Goal: Transaction & Acquisition: Purchase product/service

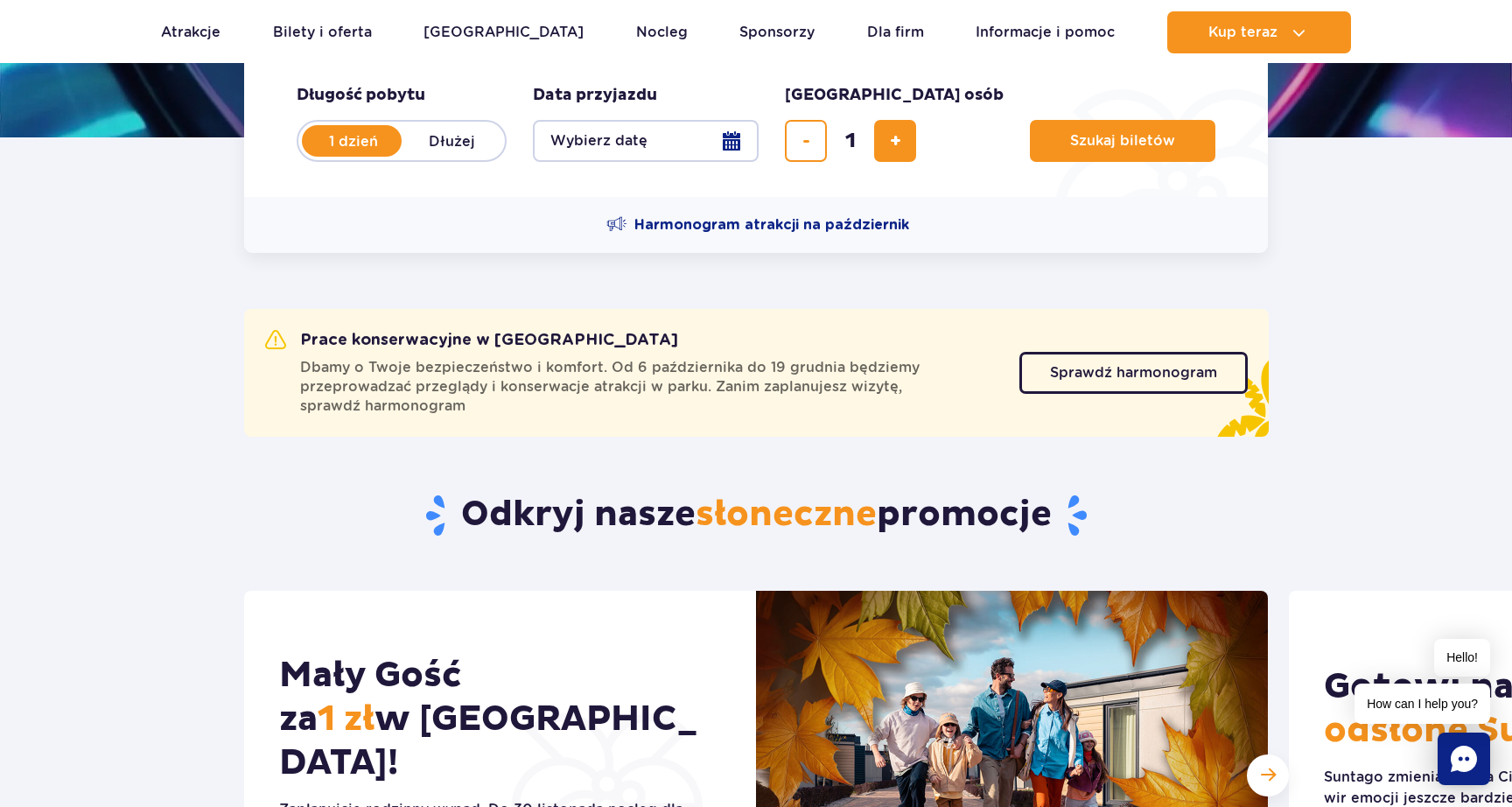
scroll to position [410, 0]
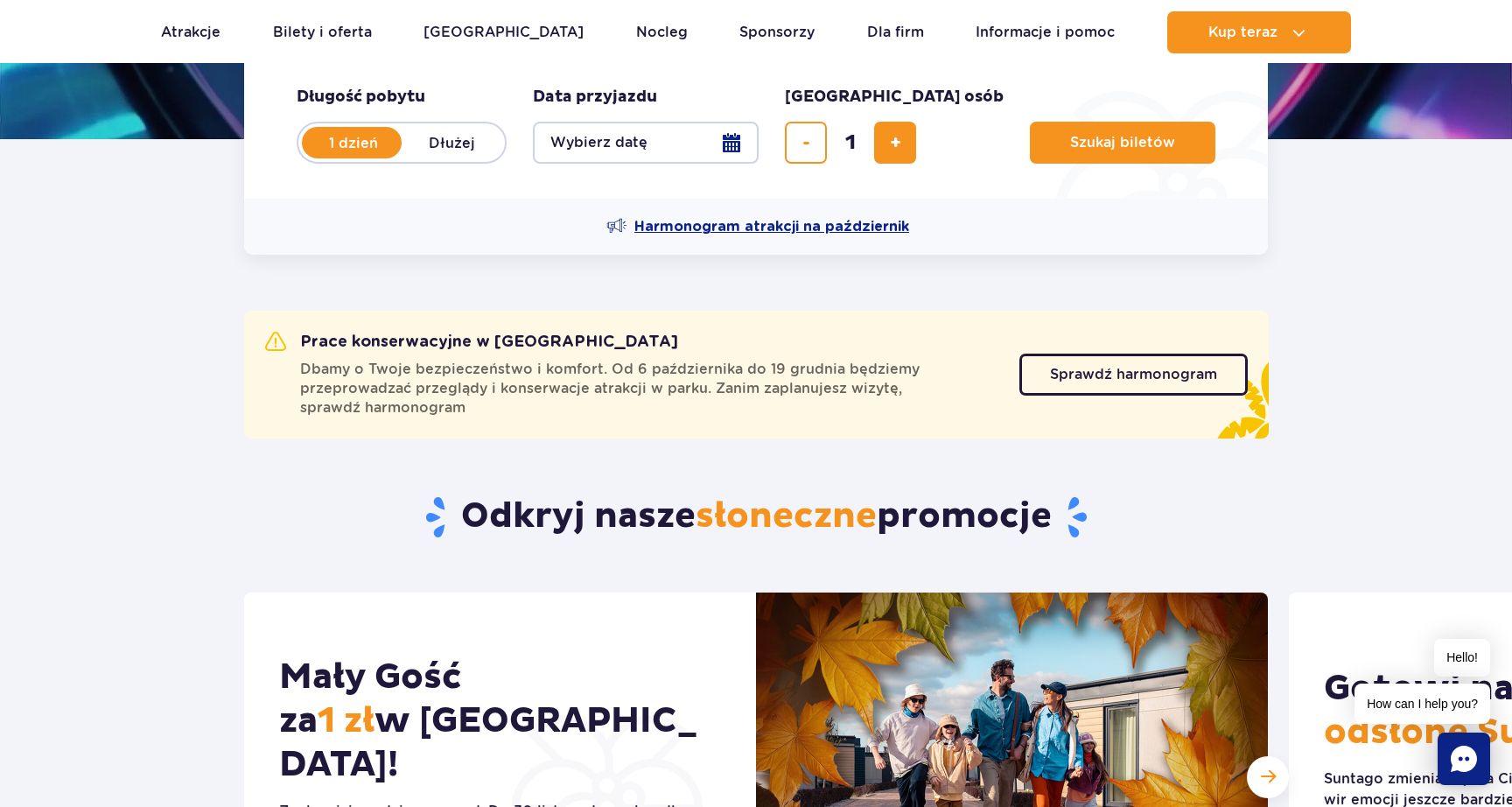
click at [800, 220] on span "Harmonogram atrakcji na październik" at bounding box center [772, 226] width 275 height 19
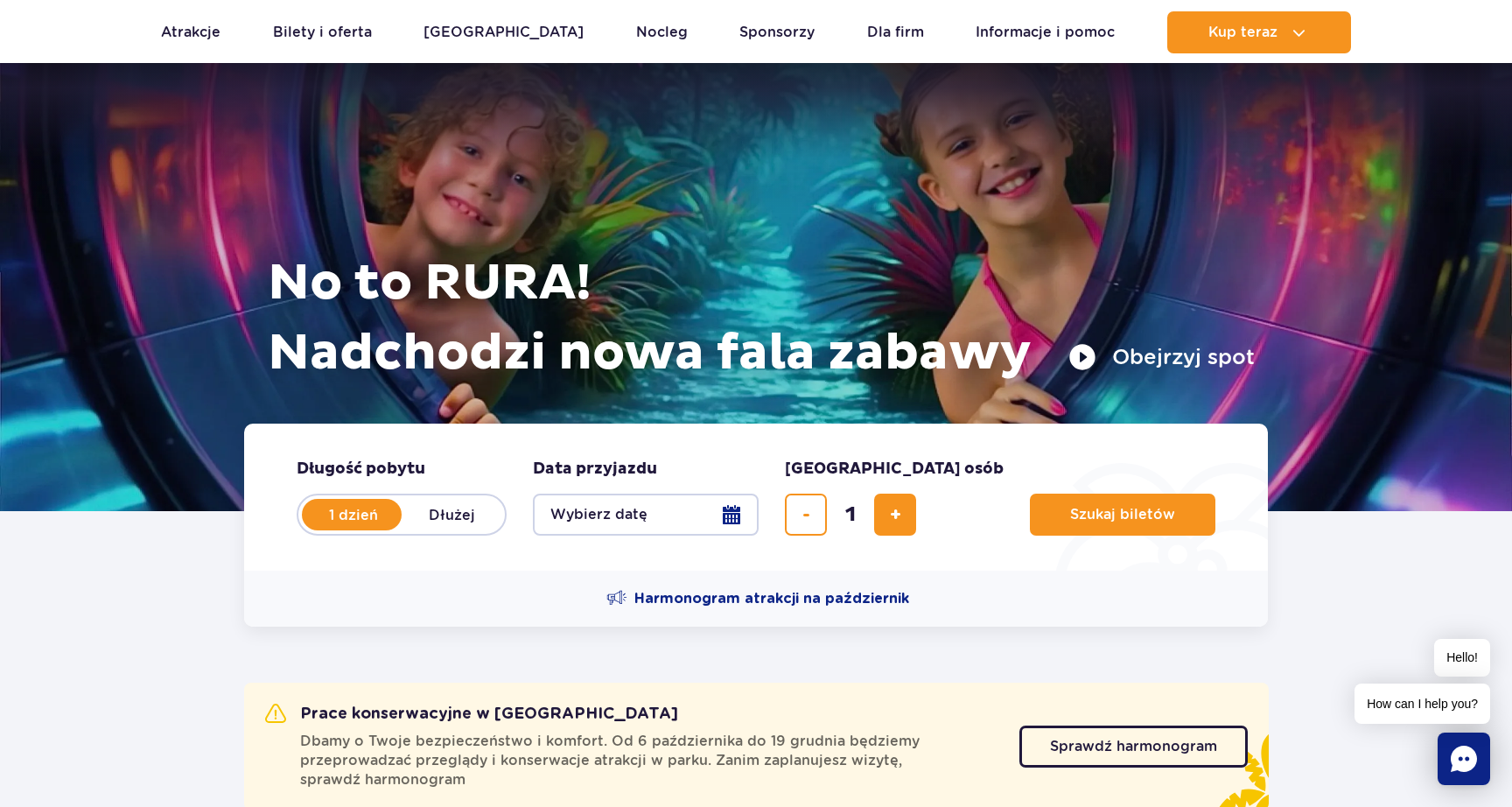
scroll to position [0, 0]
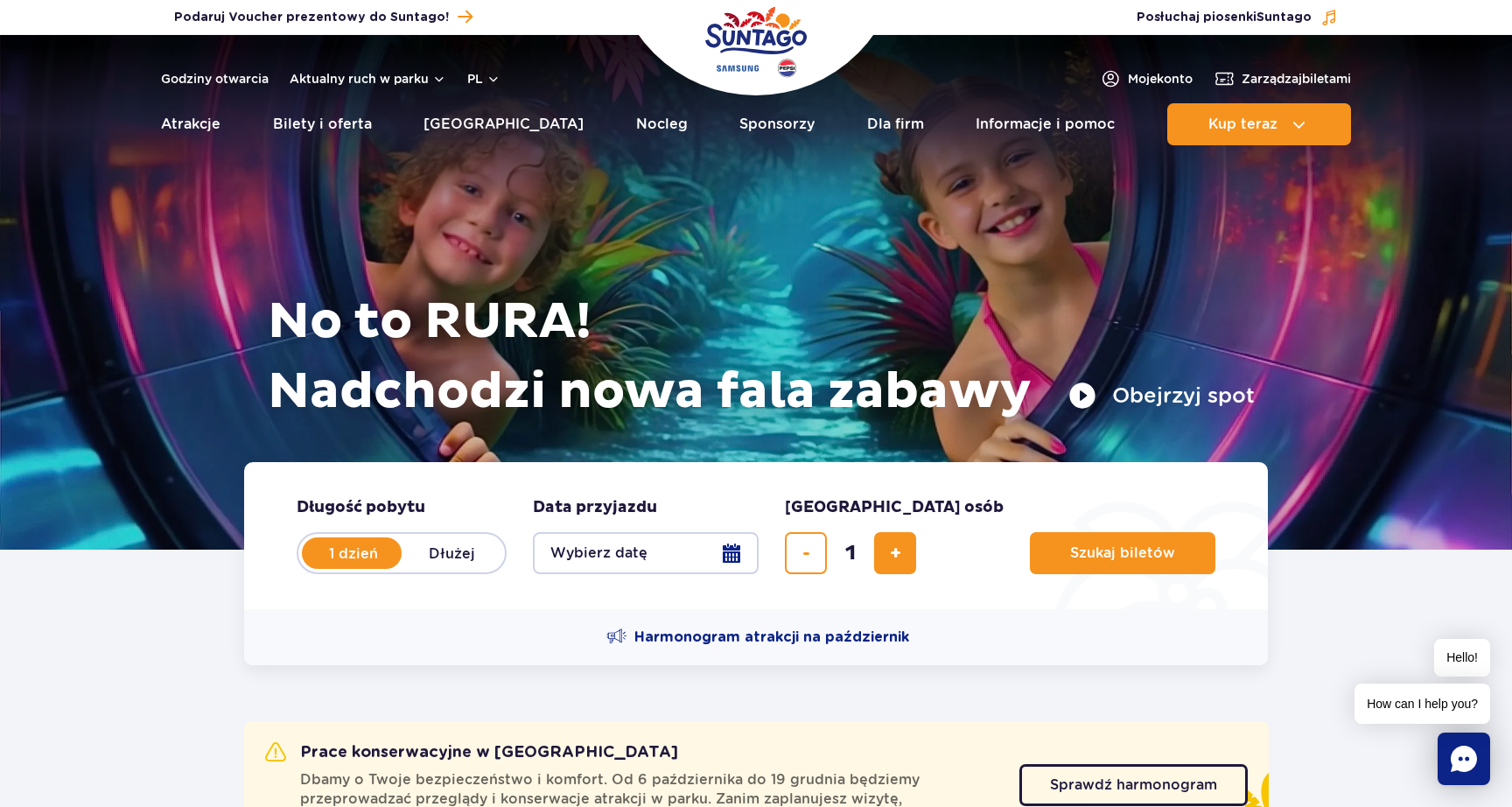
click at [1092, 396] on button "Obejrzyj spot" at bounding box center [1162, 395] width 187 height 28
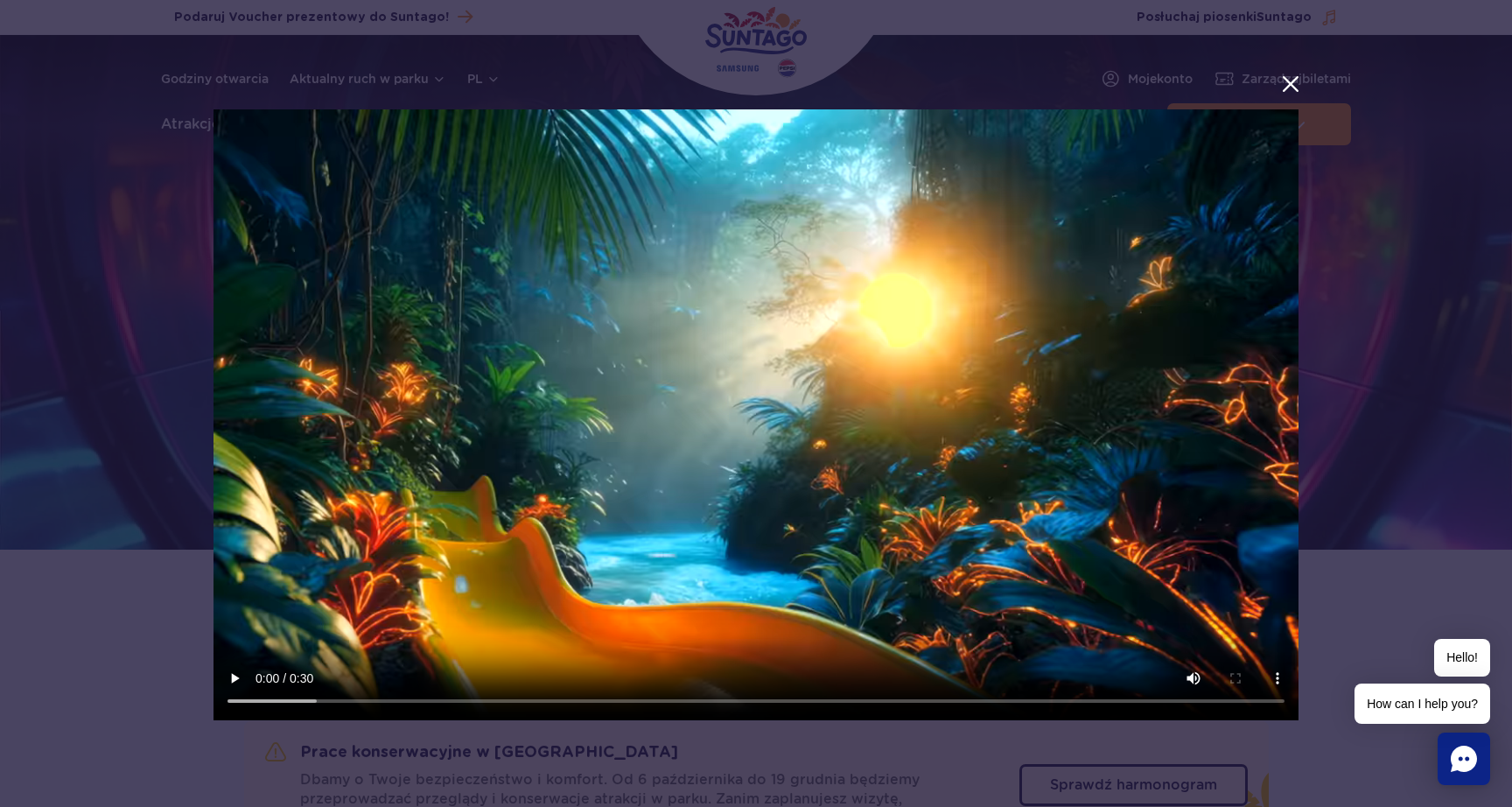
click at [1292, 85] on button "menu.aria_label.close_suntago_spot_modal" at bounding box center [1290, 83] width 23 height 23
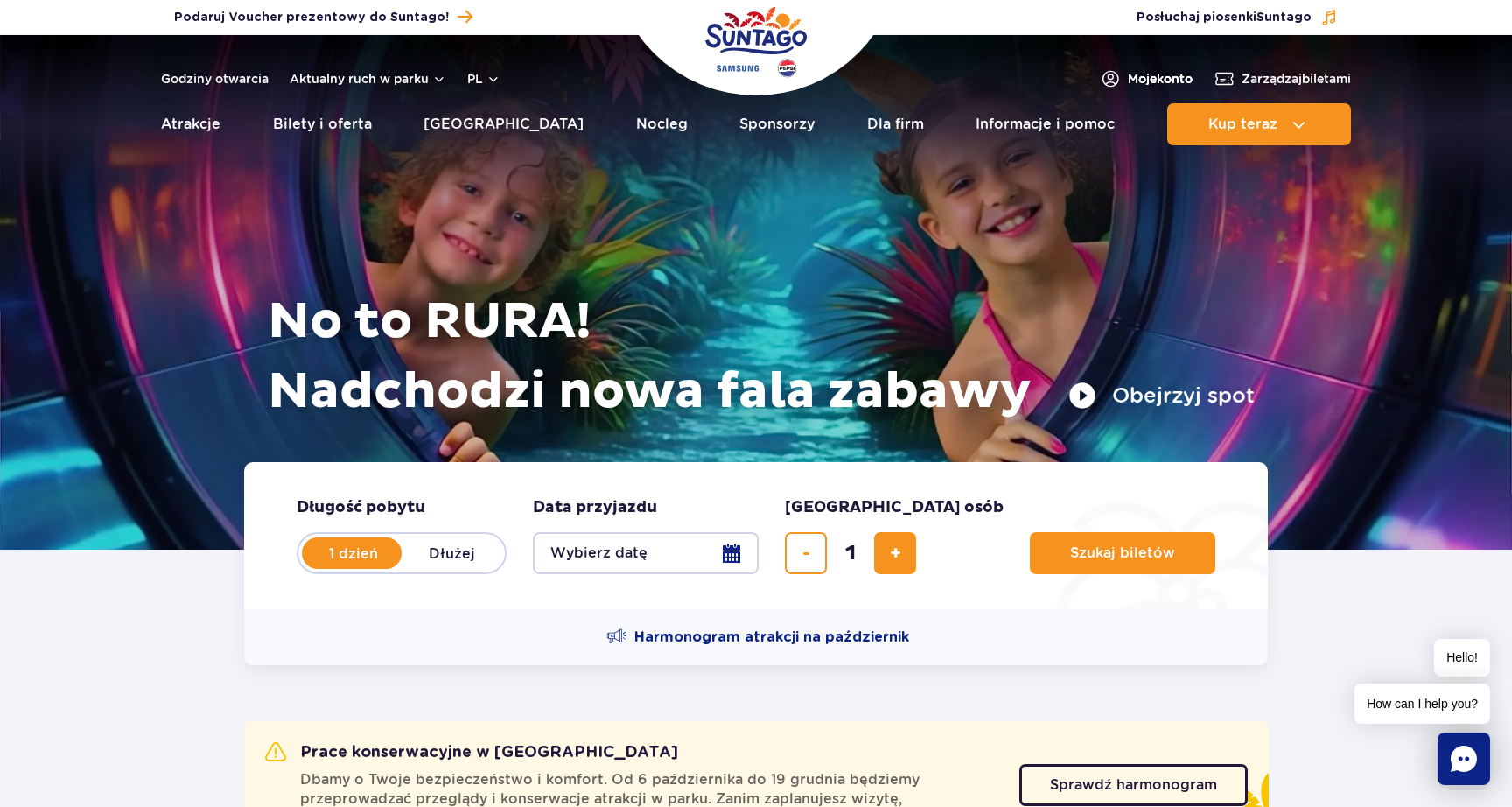
click at [1133, 77] on span "Moje konto" at bounding box center [1161, 78] width 65 height 17
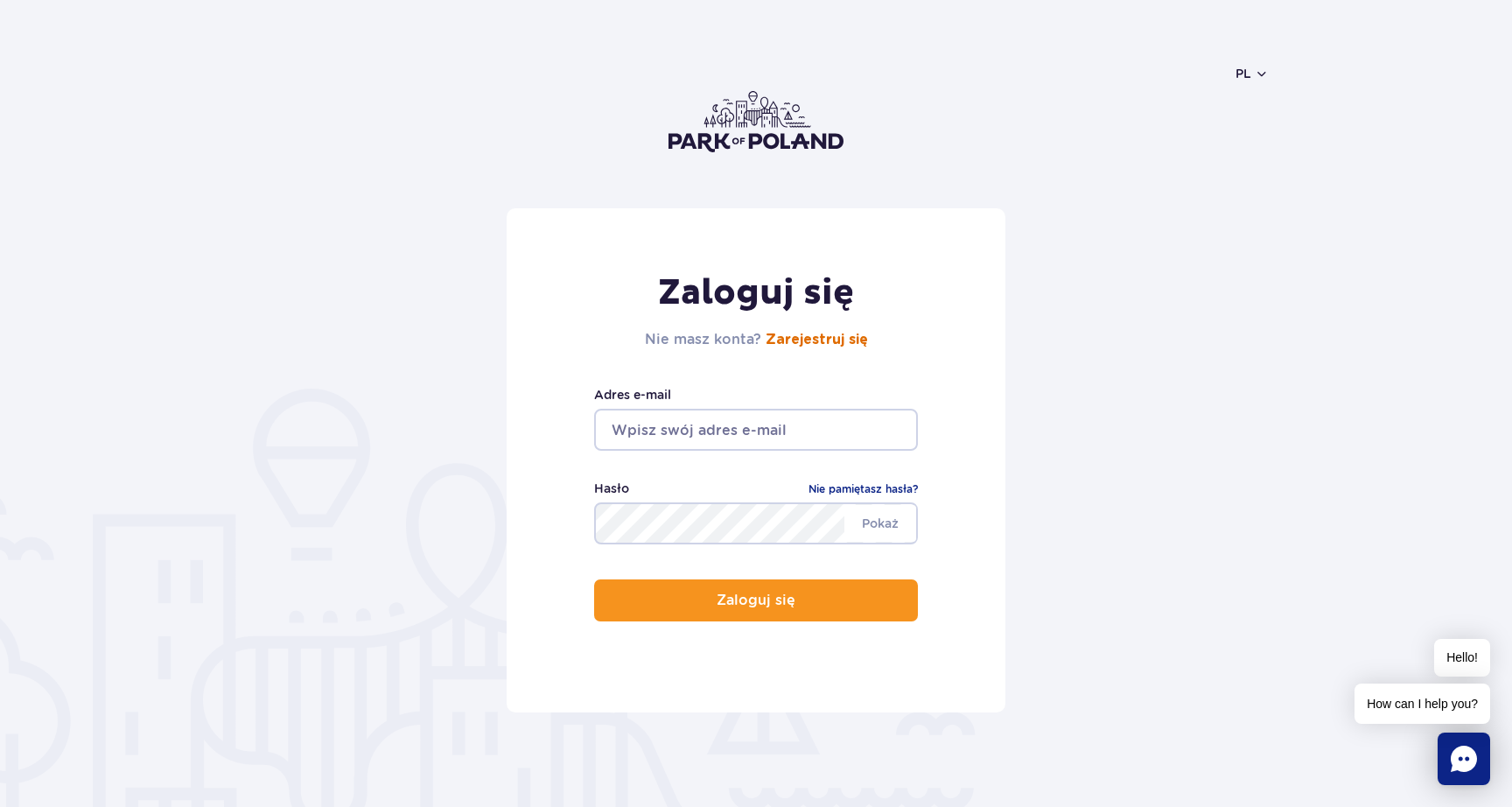
click at [818, 343] on link "Zarejestruj się" at bounding box center [817, 339] width 102 height 14
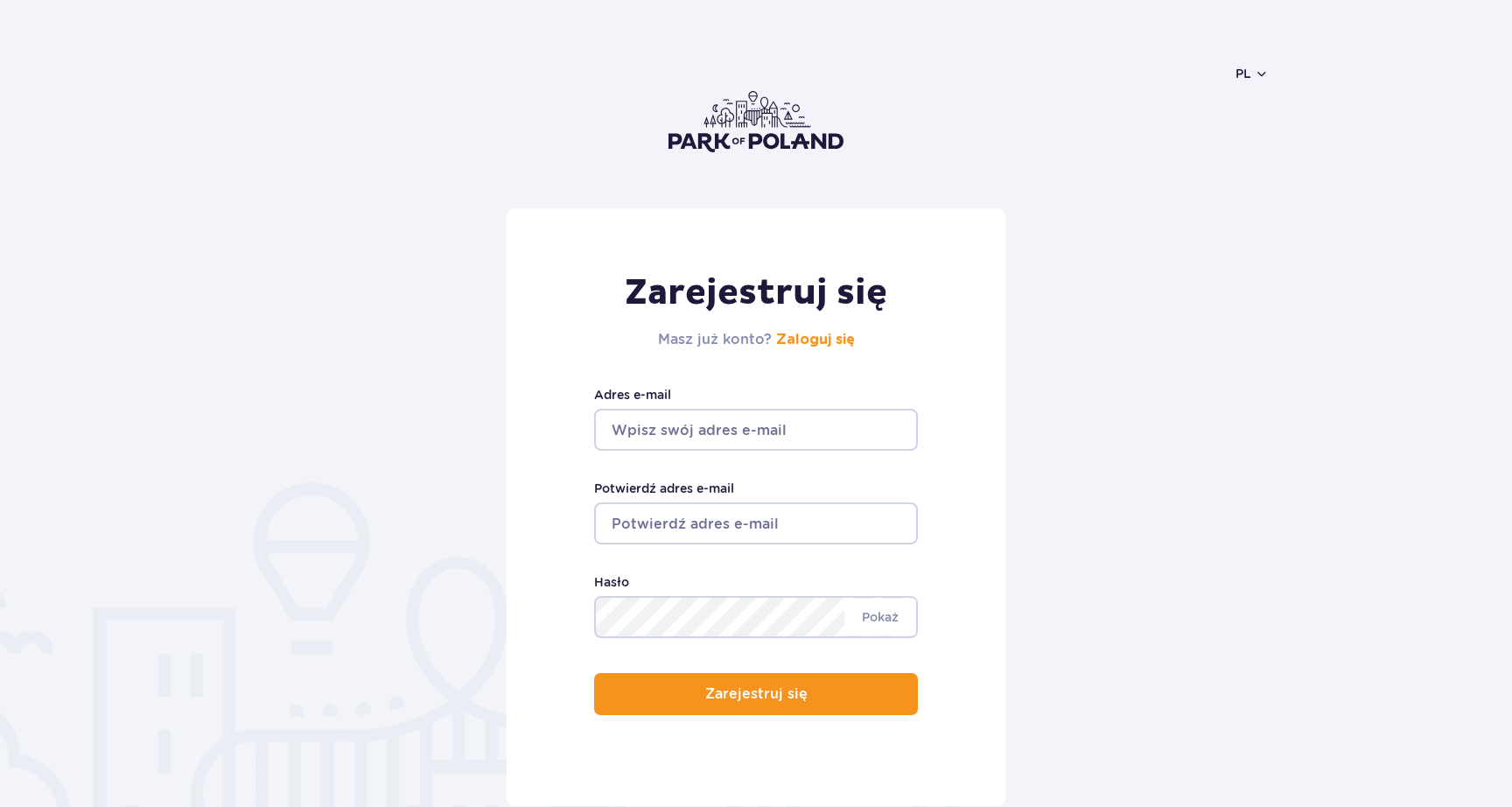
click at [710, 433] on input "Adres e-mail" at bounding box center [756, 429] width 324 height 42
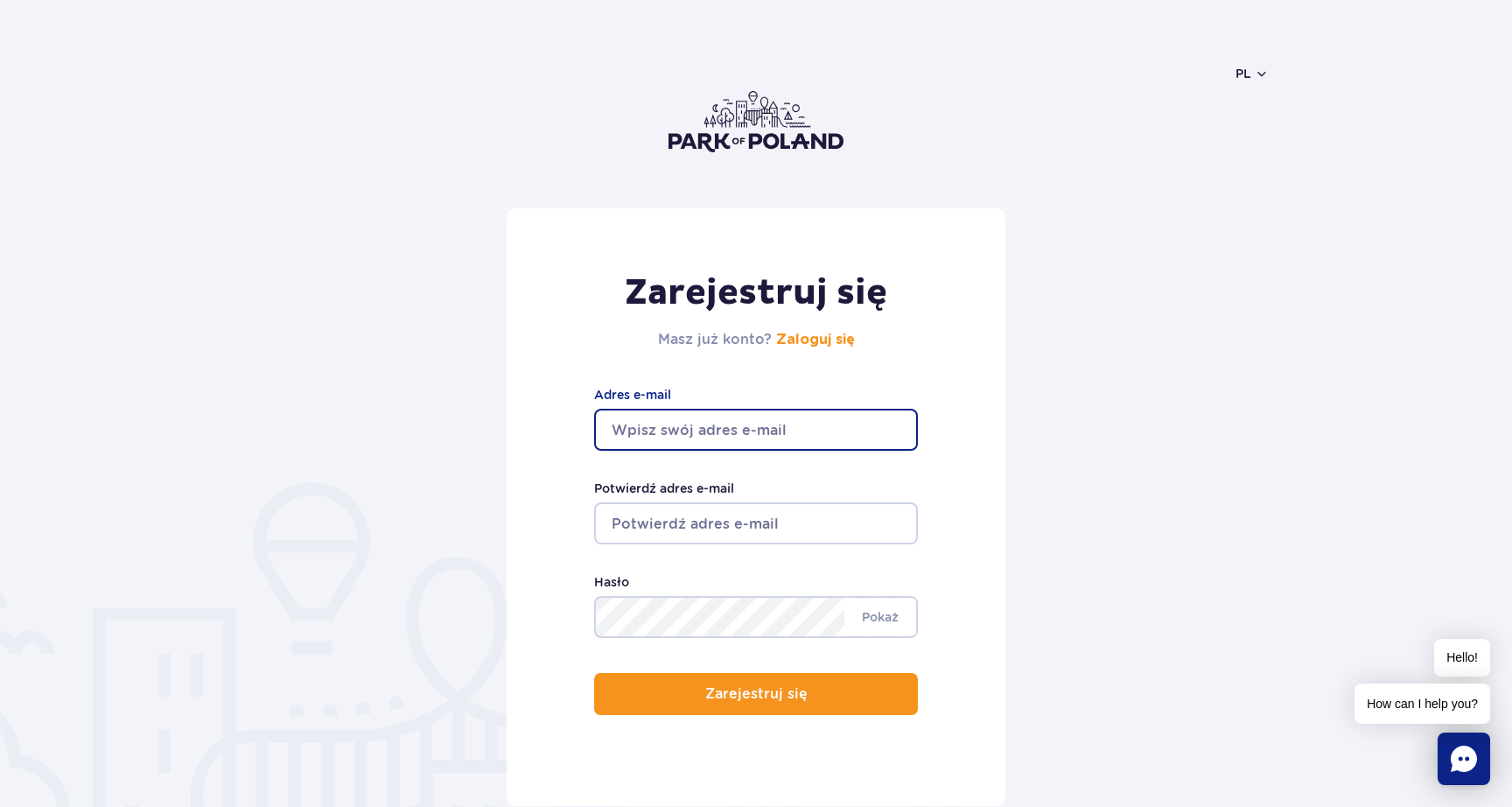
type input "koczykoliwia@gmail.com"
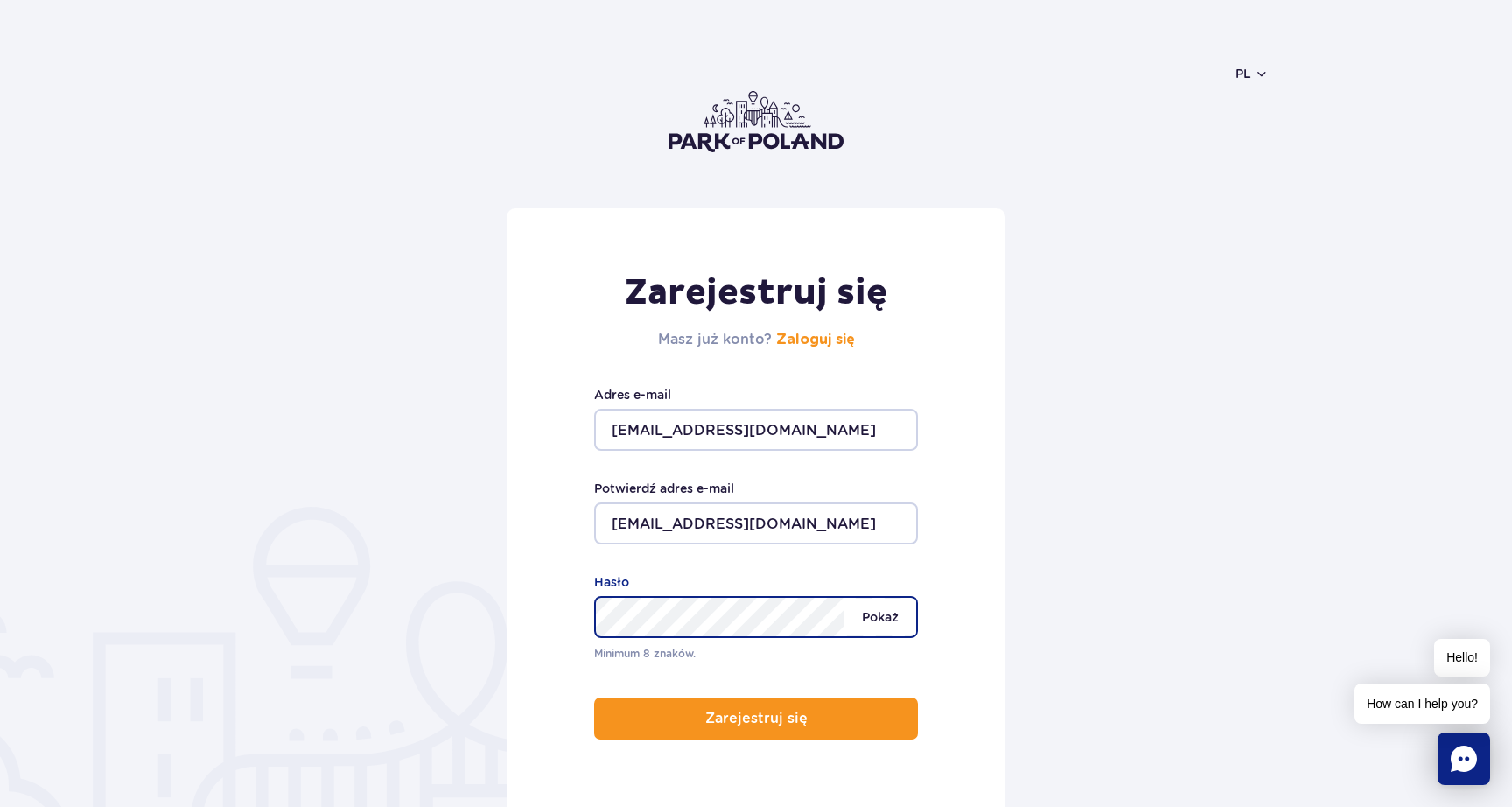
click at [884, 610] on span "Pokaż" at bounding box center [880, 617] width 72 height 37
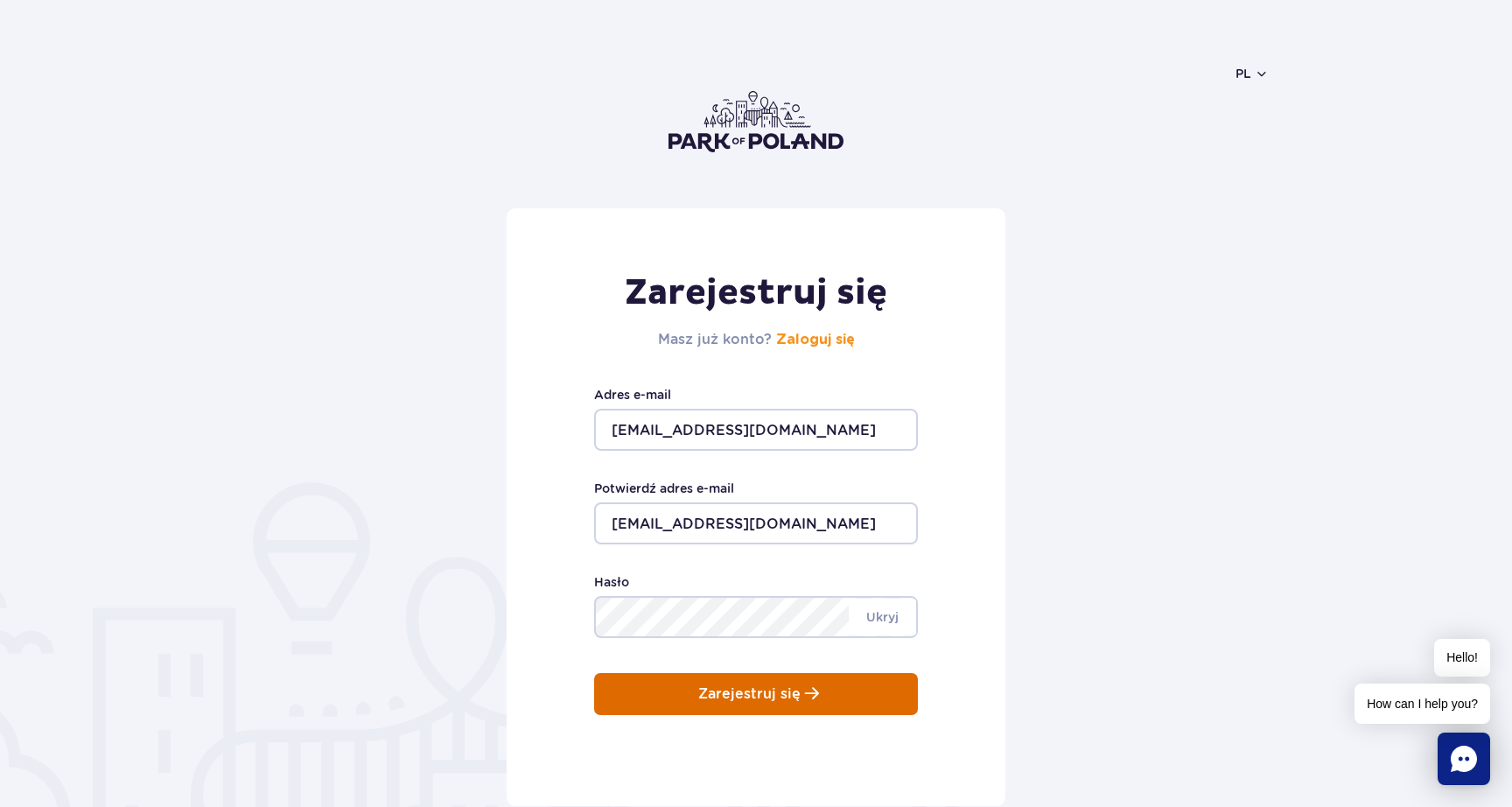
click at [738, 703] on button "Zarejestruj się" at bounding box center [756, 694] width 324 height 42
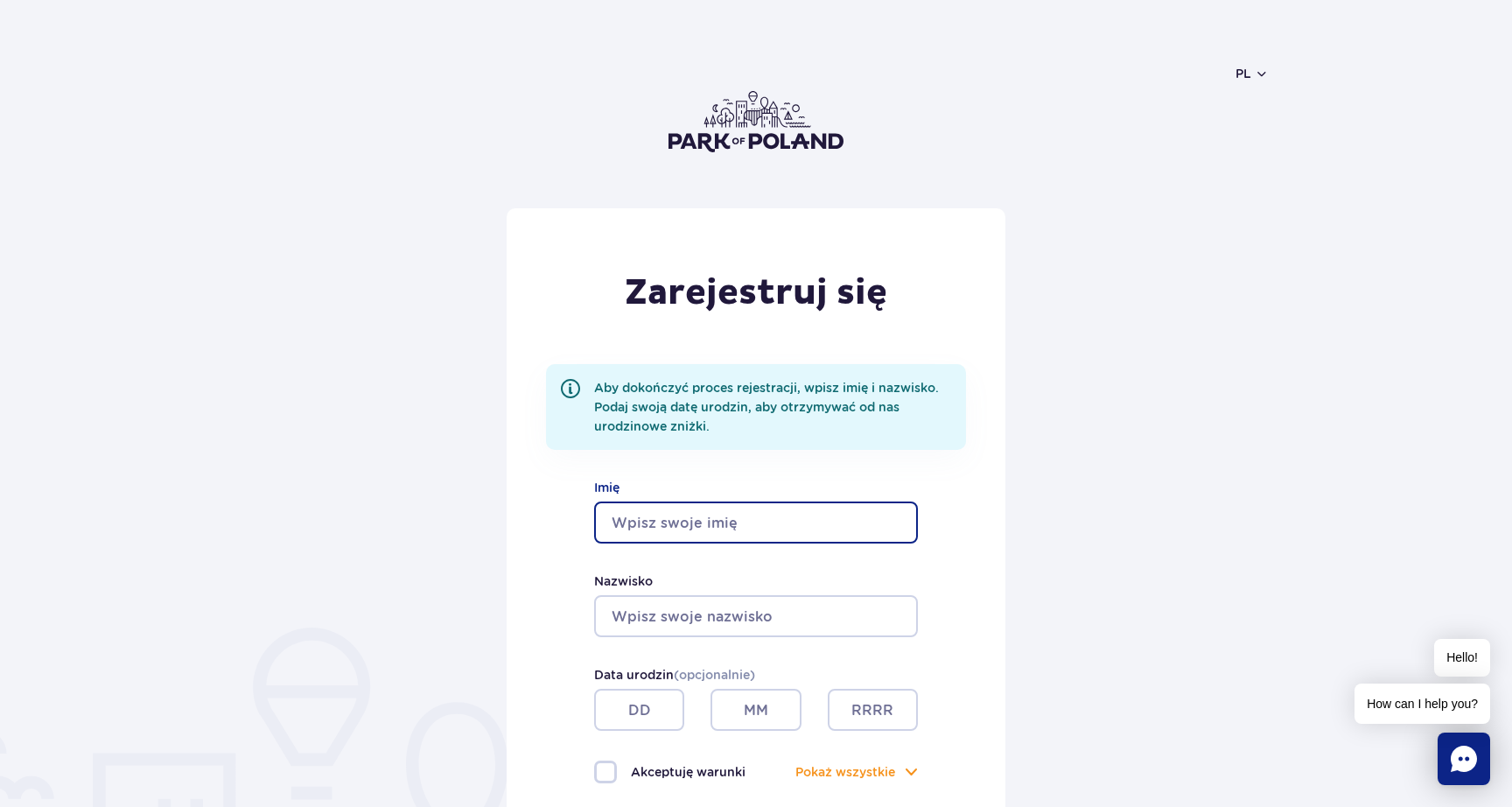
click at [700, 520] on input "Imię" at bounding box center [756, 523] width 324 height 42
type input "Oliwia"
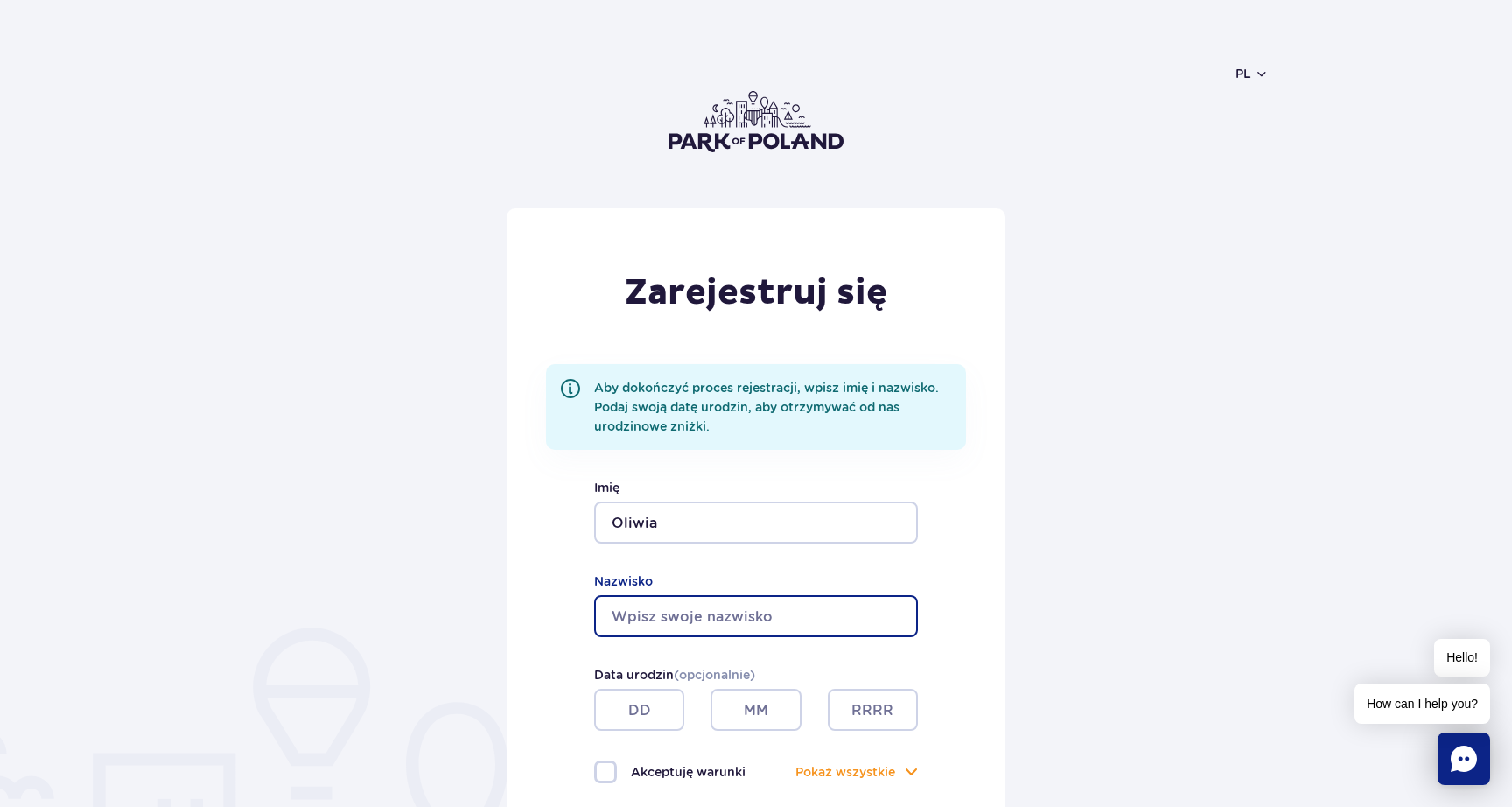
click at [619, 627] on input "Nazwisko" at bounding box center [756, 616] width 324 height 42
type input "Koczyk"
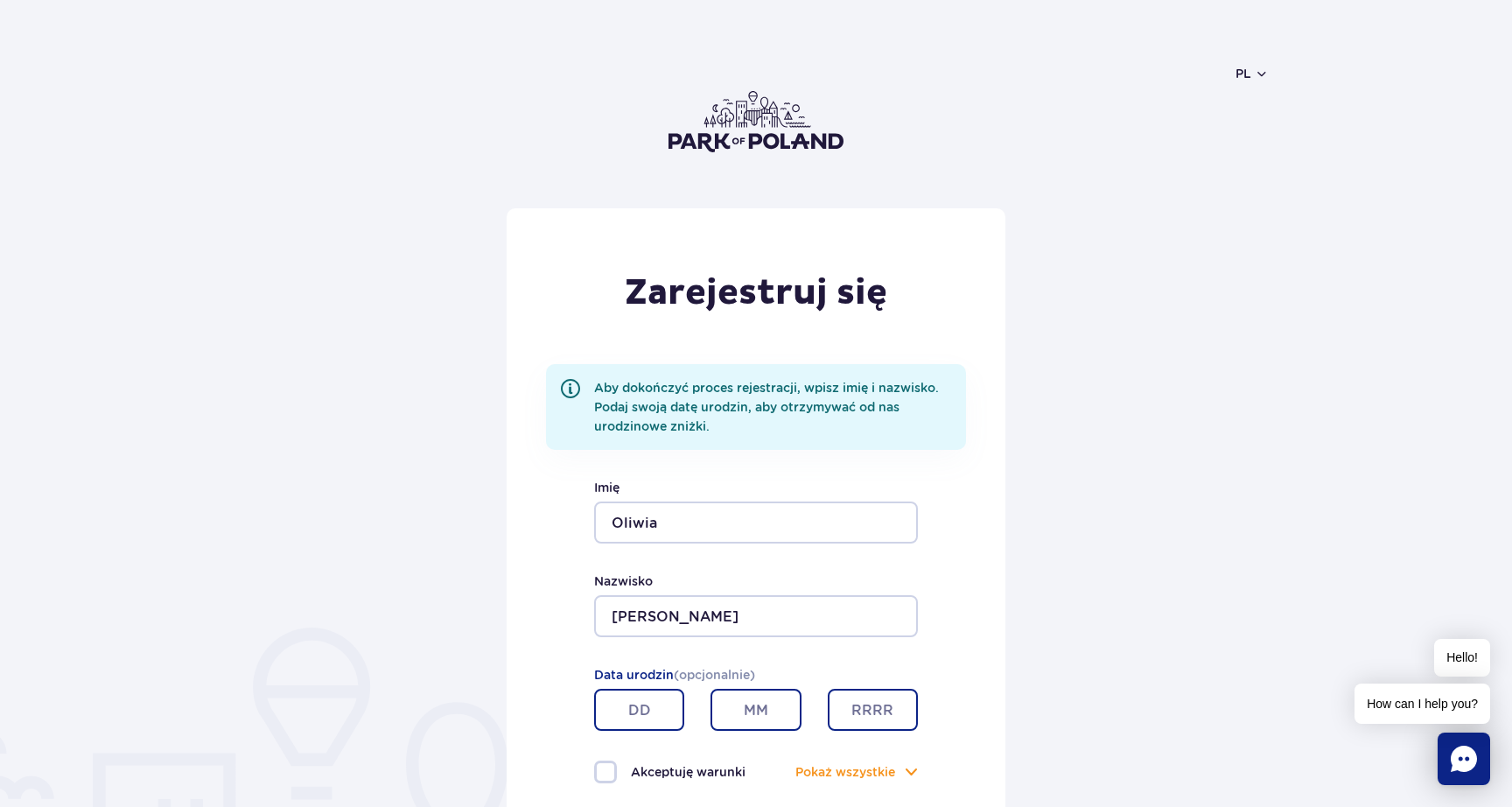
click at [614, 709] on input "text" at bounding box center [639, 710] width 91 height 42
type input "13"
click at [789, 716] on input "text" at bounding box center [756, 710] width 91 height 42
type input "02"
click at [862, 711] on input "text" at bounding box center [873, 710] width 91 height 42
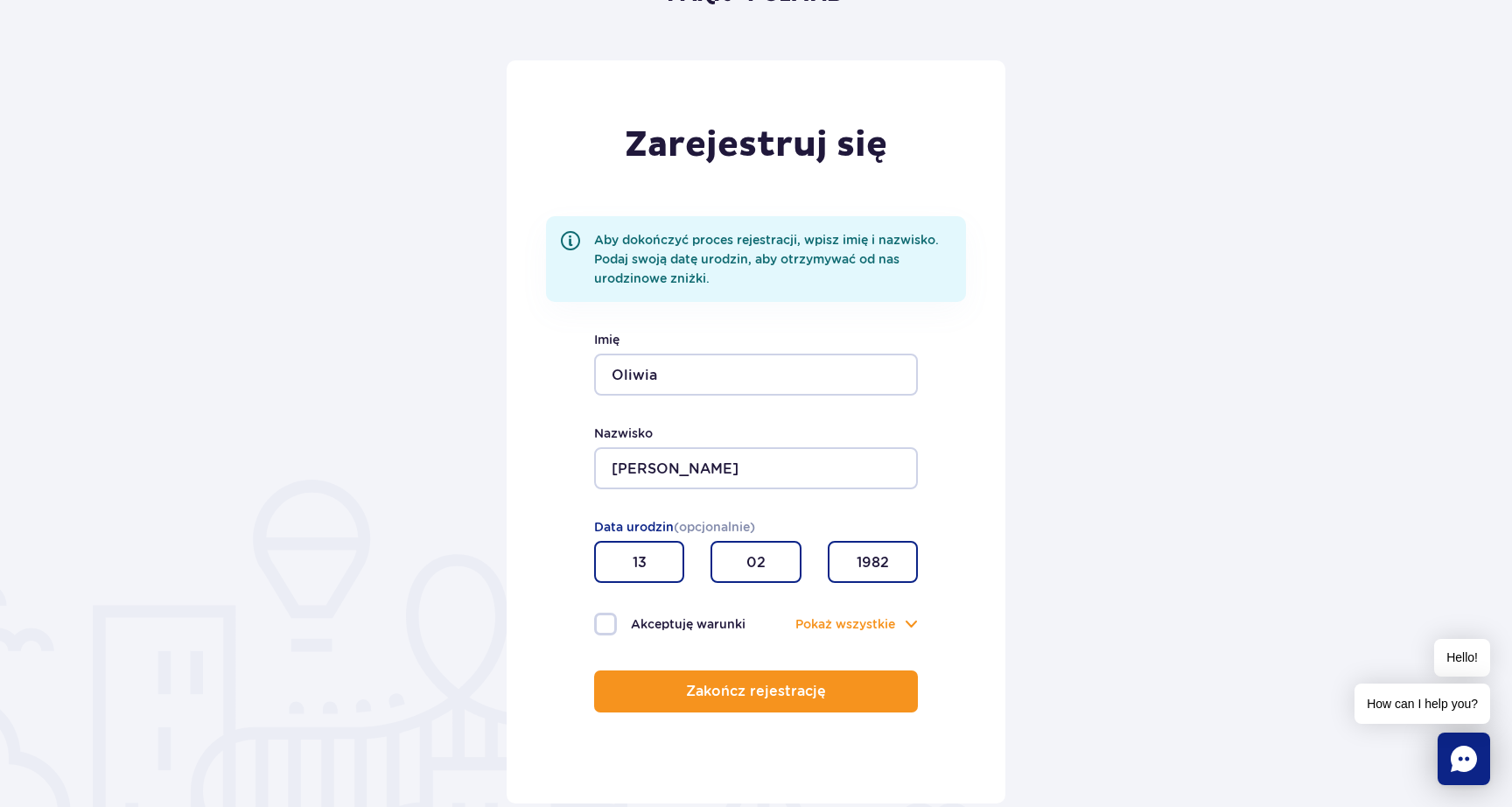
scroll to position [152, 0]
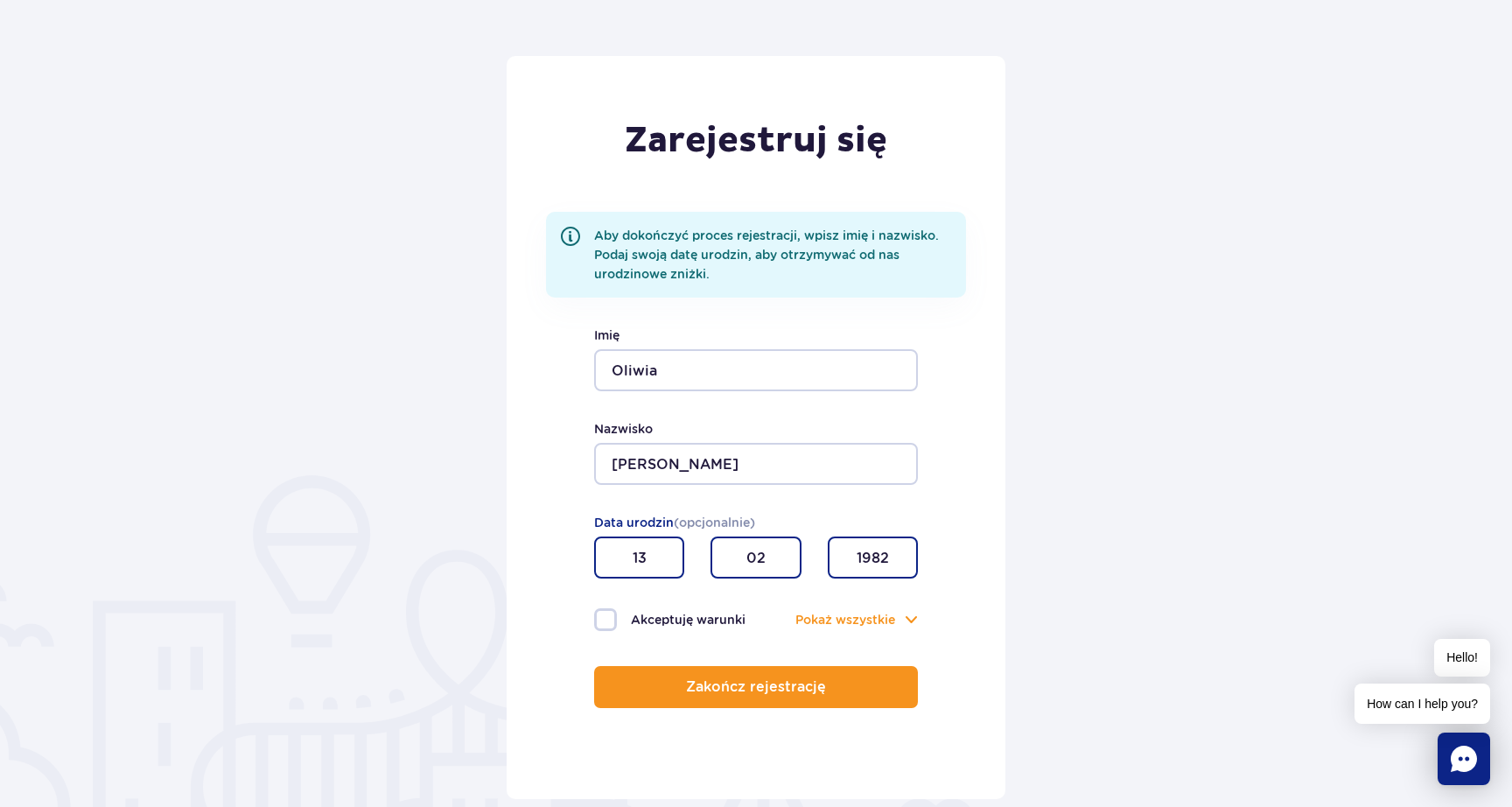
type input "1982"
click at [606, 619] on label "Akceptuję warunki" at bounding box center [675, 620] width 162 height 23
click at [606, 612] on input "Akceptuję warunki" at bounding box center [603, 610] width 19 height 4
checkbox input "true"
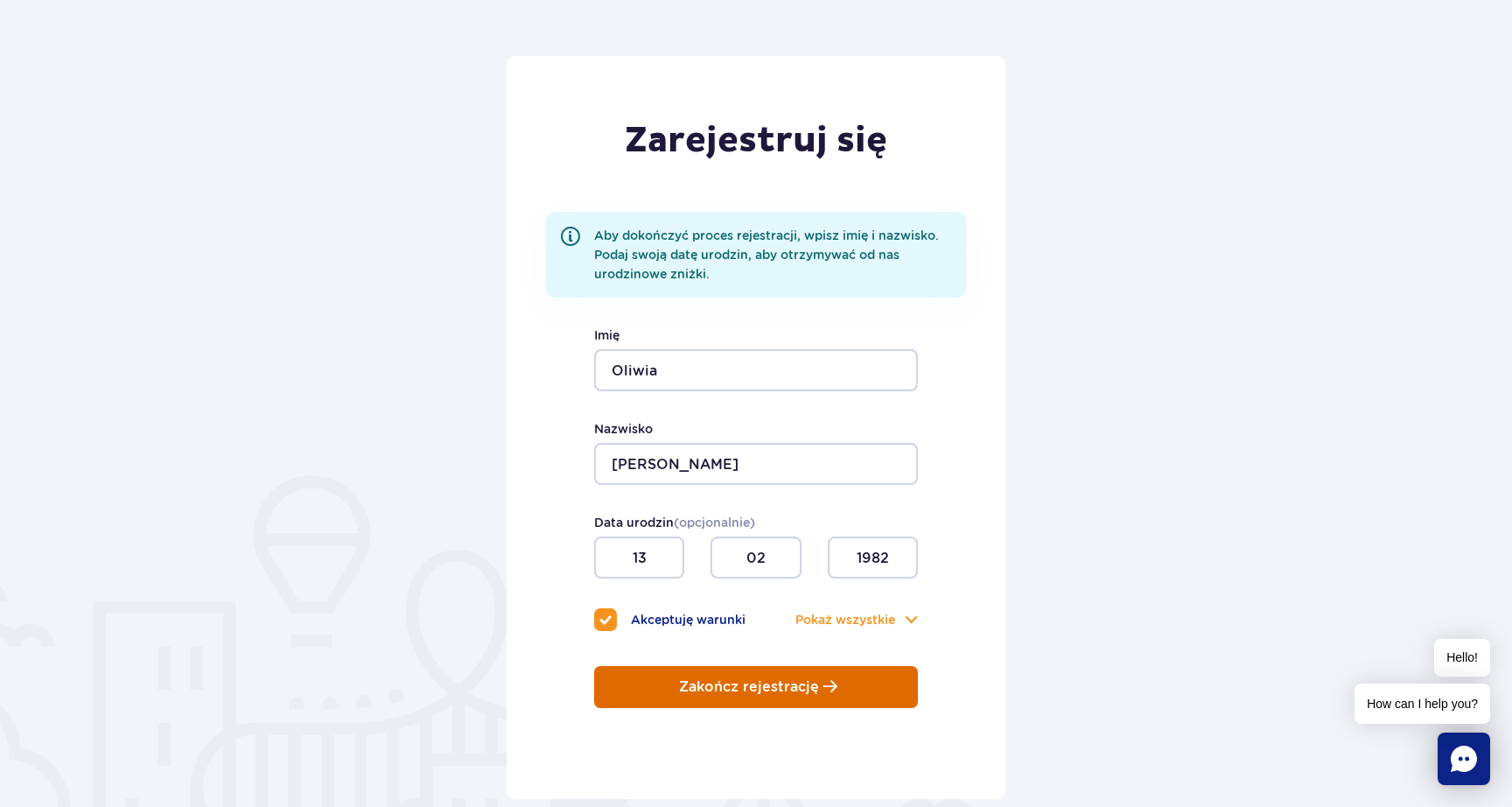
click at [775, 692] on p "Zakończ rejestrację" at bounding box center [749, 687] width 140 height 15
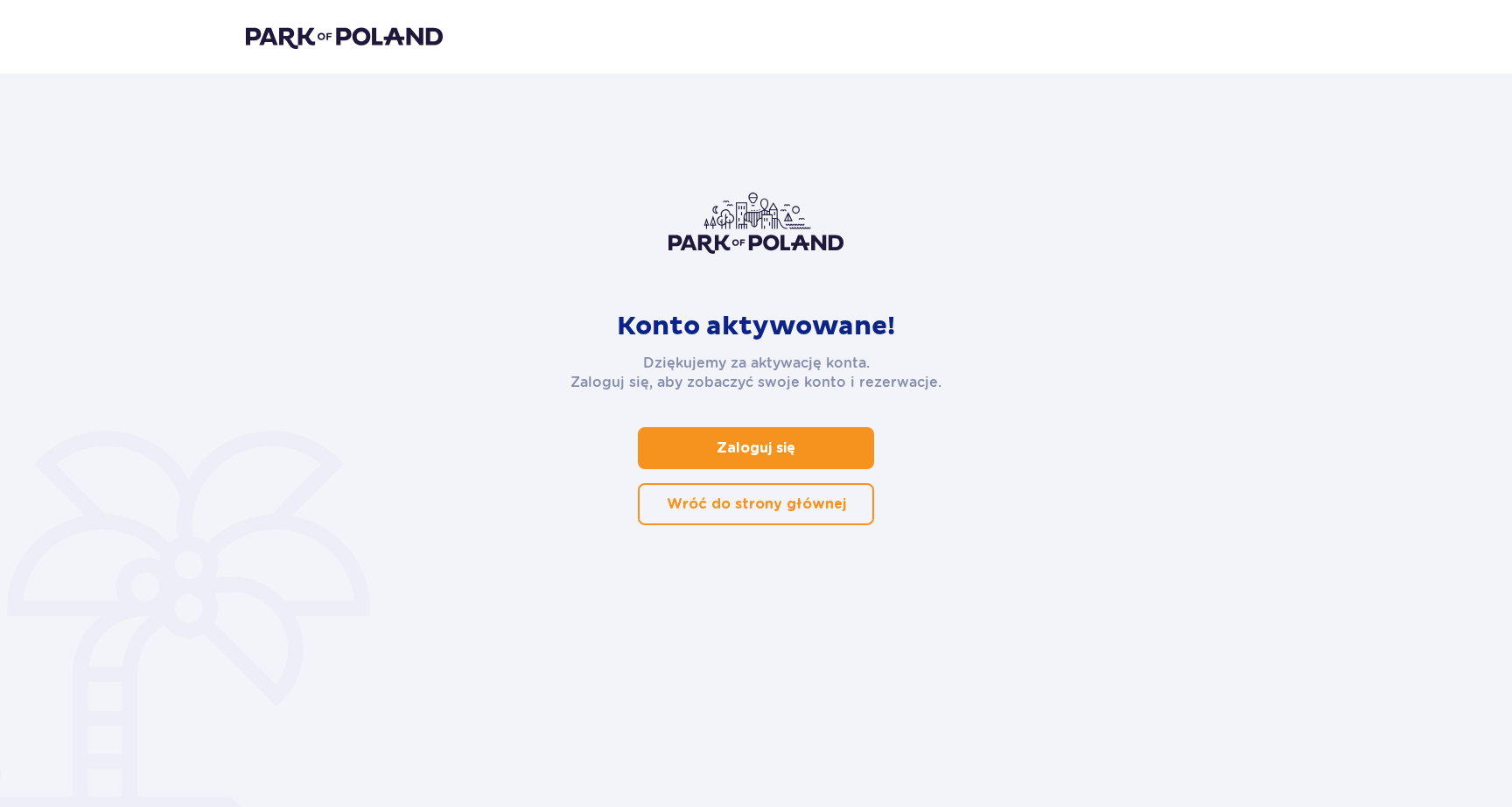
click at [741, 449] on p "Zaloguj się" at bounding box center [756, 447] width 79 height 19
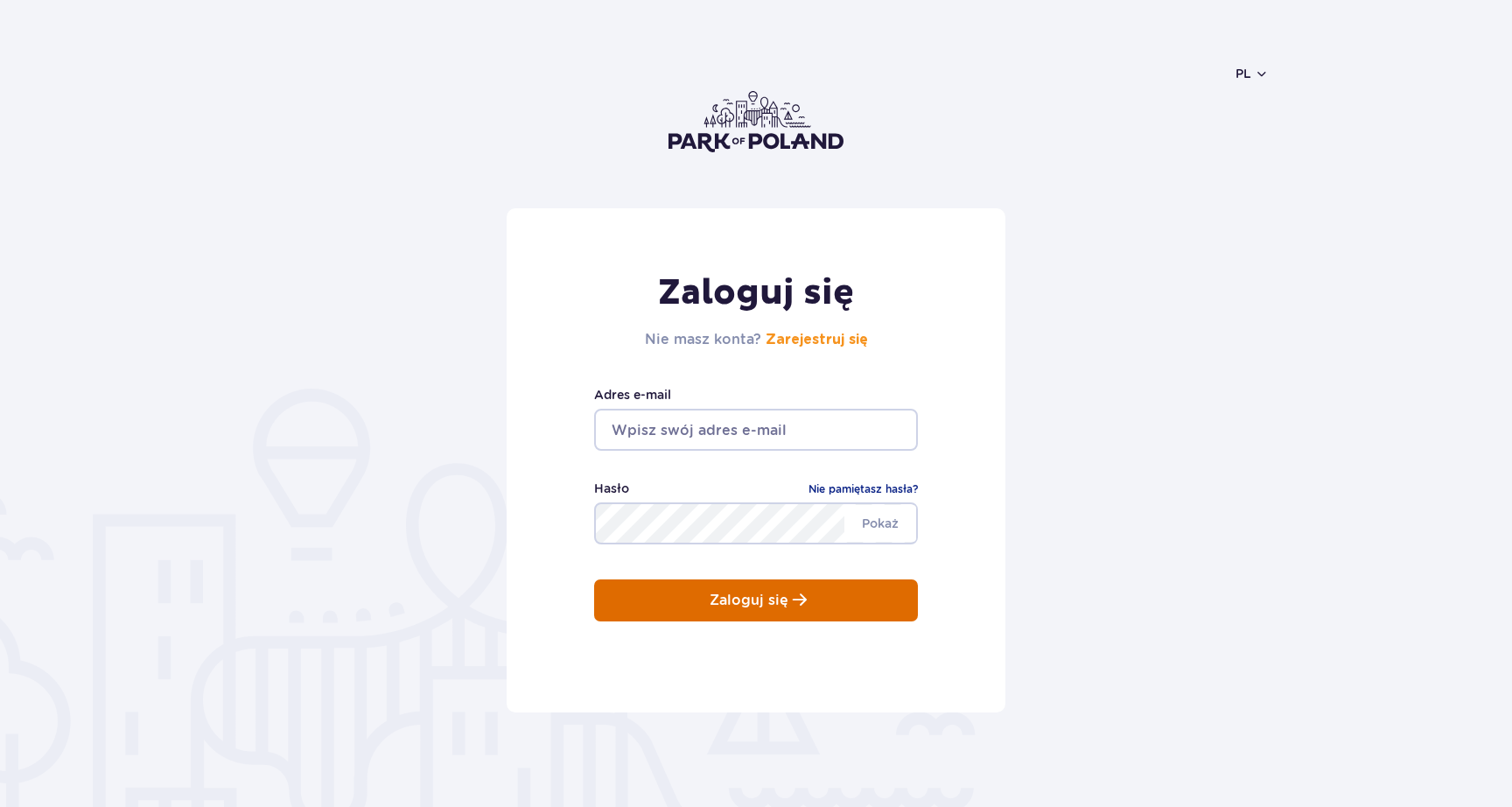
type input "koczykoliwia@gmail.com"
click at [796, 601] on span "submit" at bounding box center [799, 600] width 14 height 14
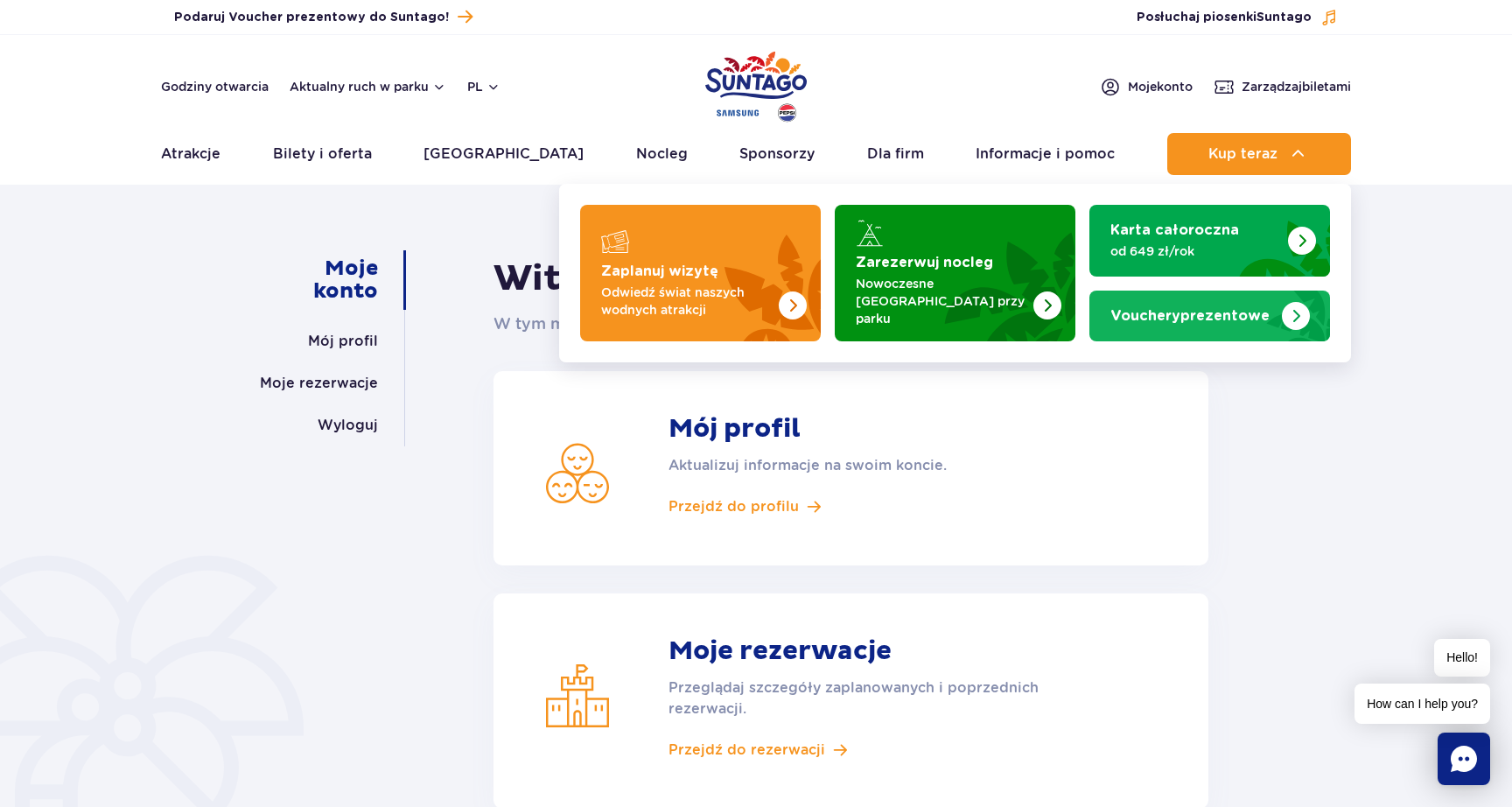
click at [1236, 315] on div "Vouchery prezentowe" at bounding box center [1210, 315] width 198 height 17
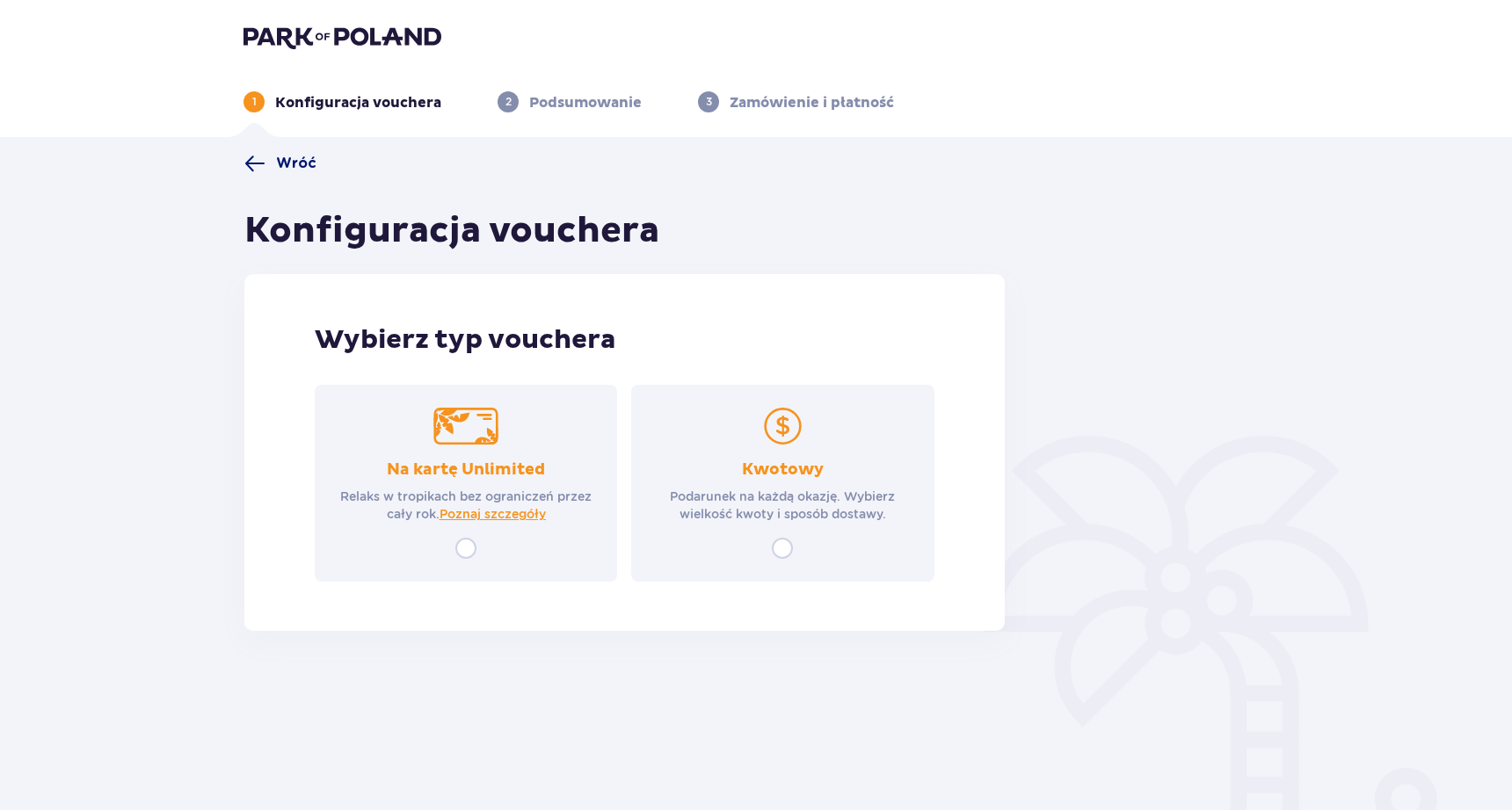
click at [252, 163] on span at bounding box center [255, 163] width 21 height 21
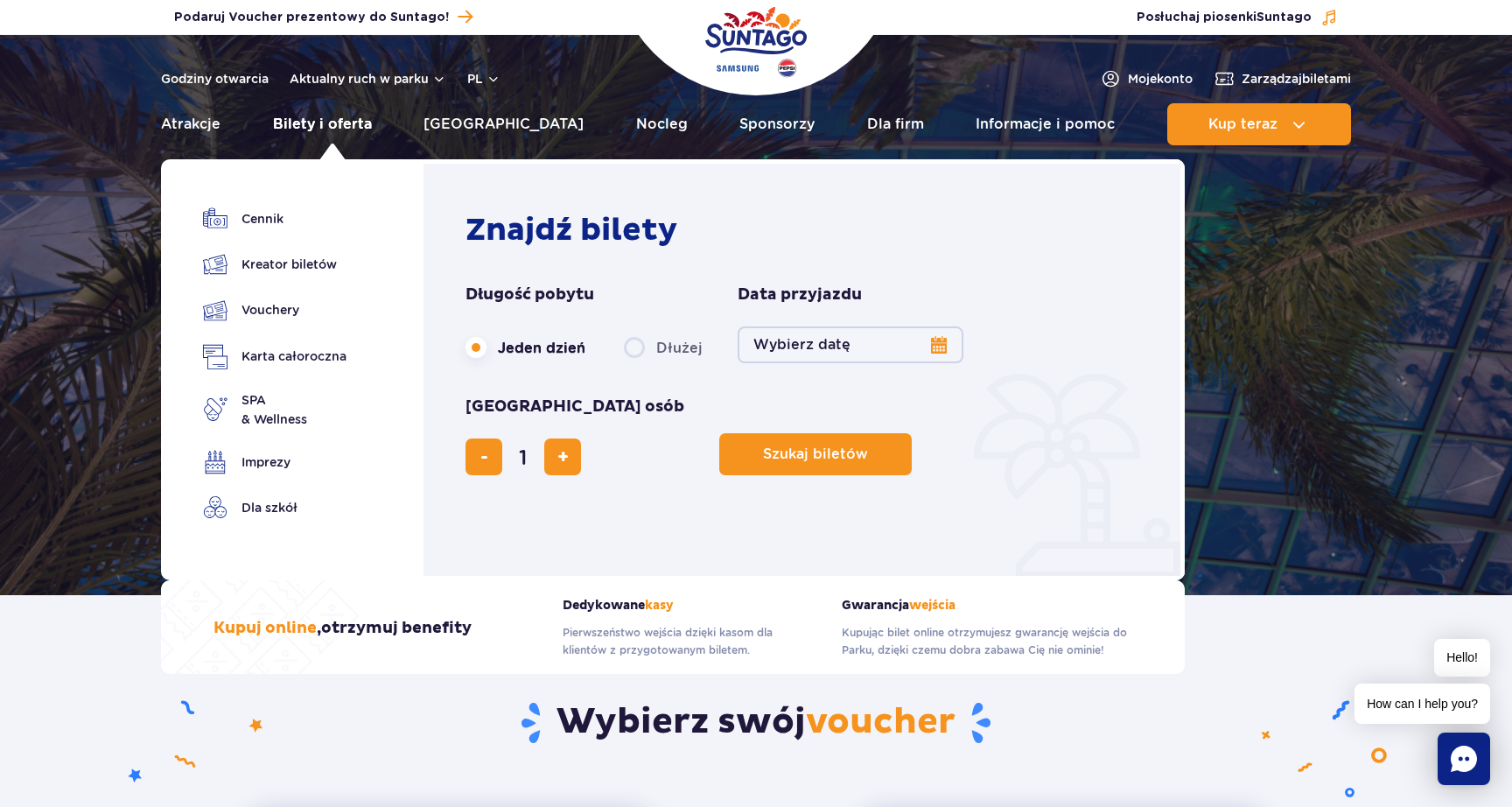
click at [334, 117] on link "Bilety i oferta" at bounding box center [322, 124] width 99 height 42
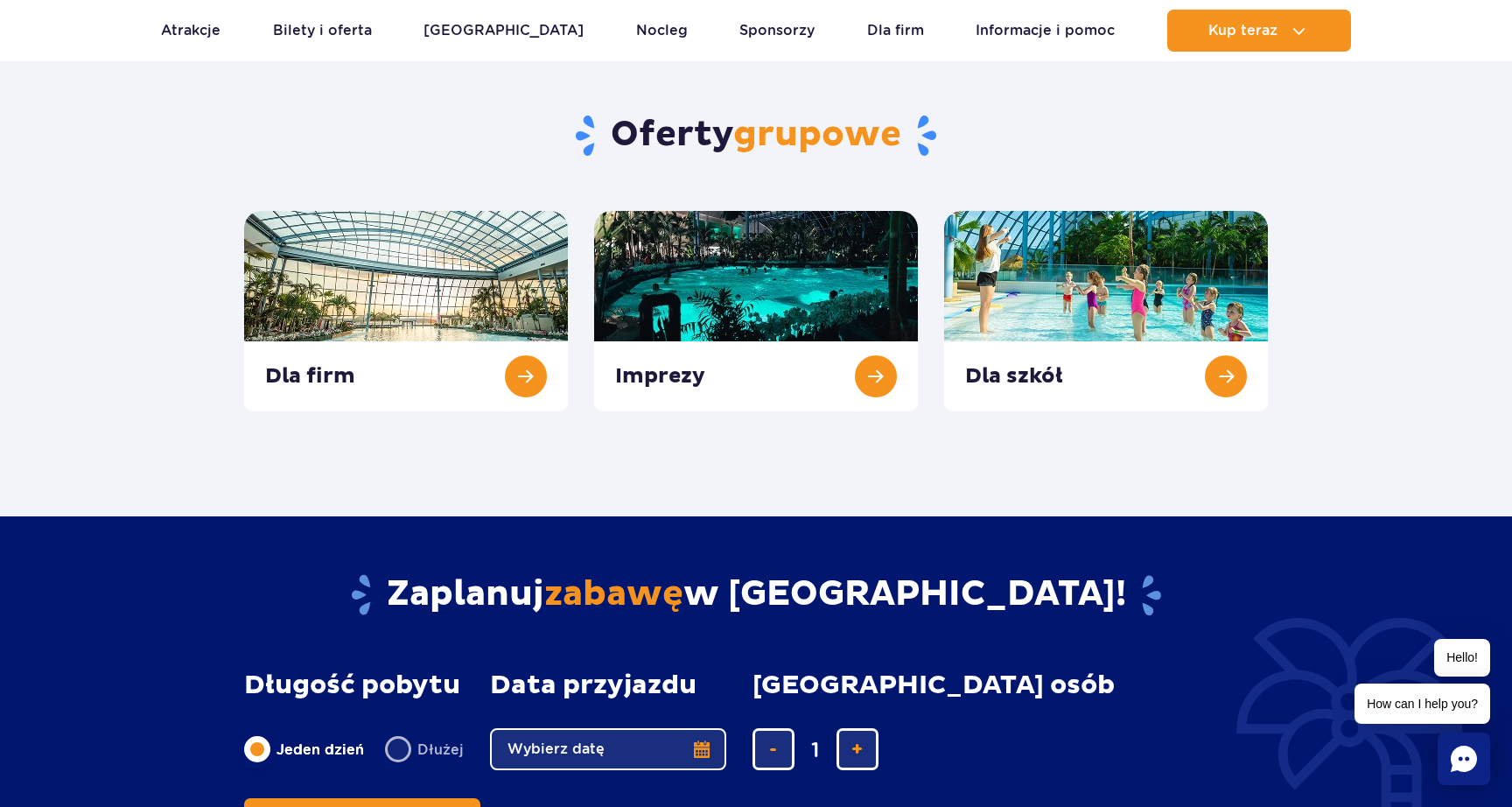
scroll to position [634, 0]
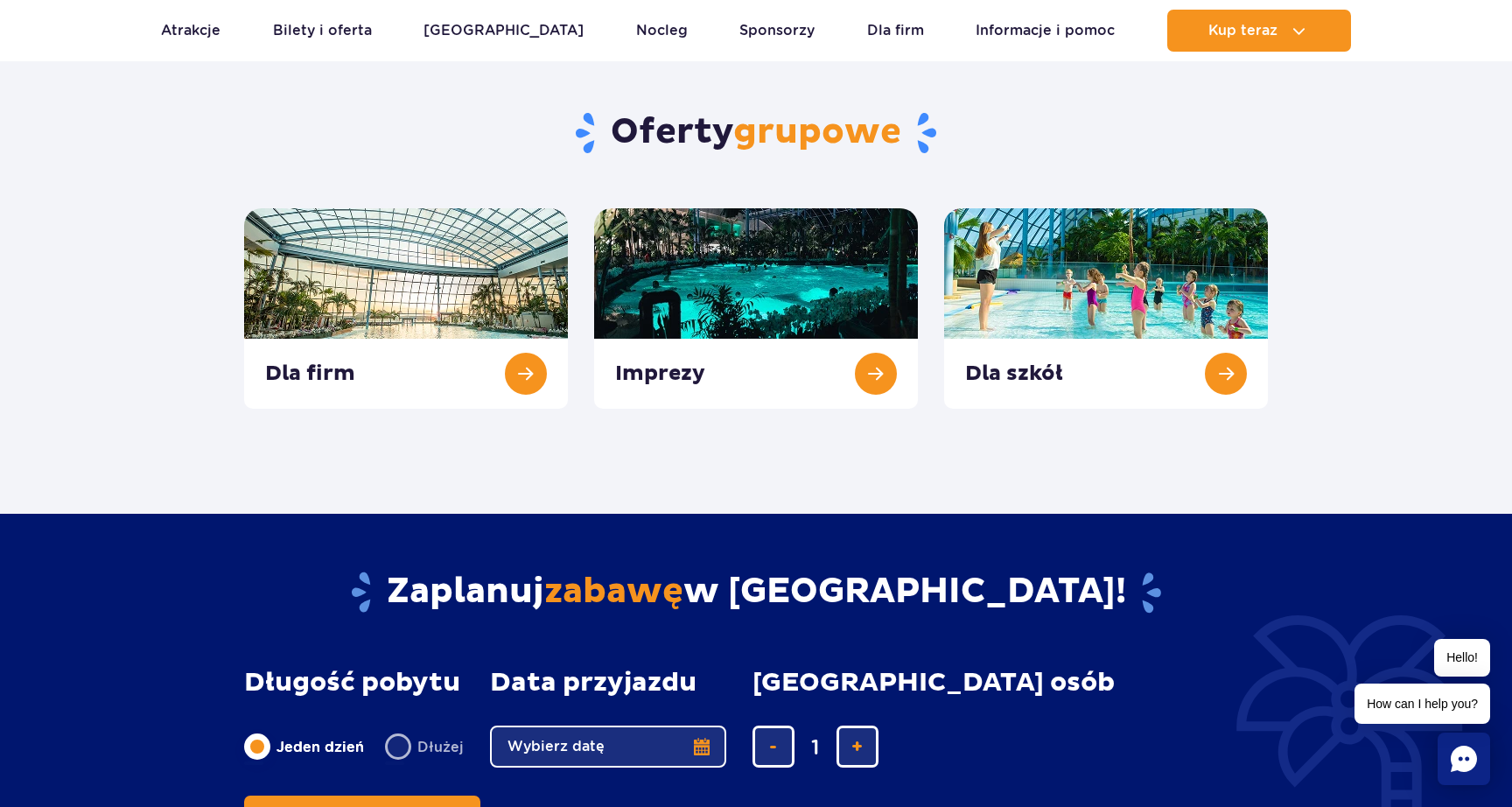
click at [694, 751] on button "Wybierz datę" at bounding box center [608, 746] width 236 height 42
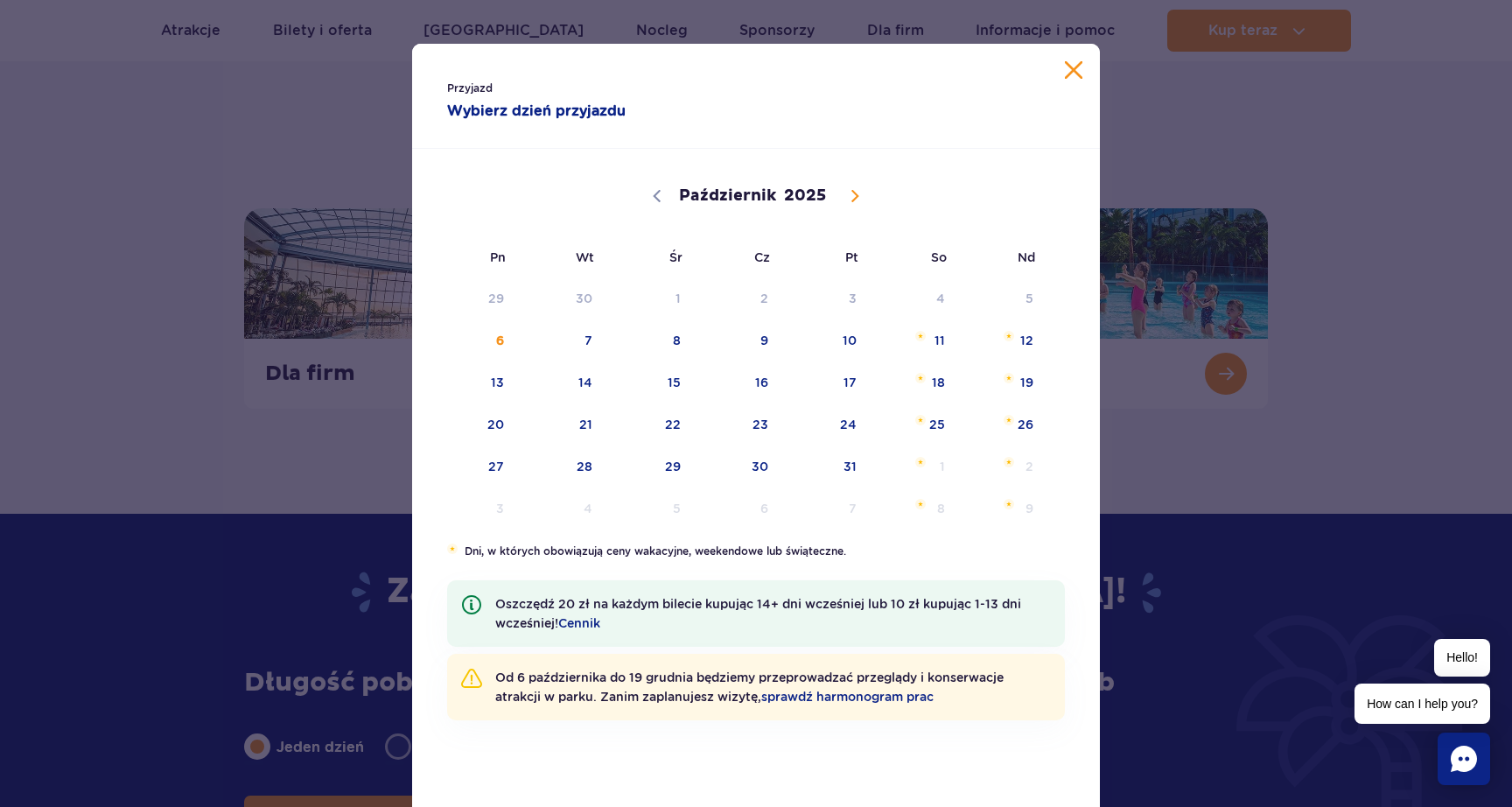
click at [855, 197] on icon at bounding box center [856, 197] width 6 height 12
select select "10"
click at [675, 469] on span "26" at bounding box center [651, 466] width 89 height 40
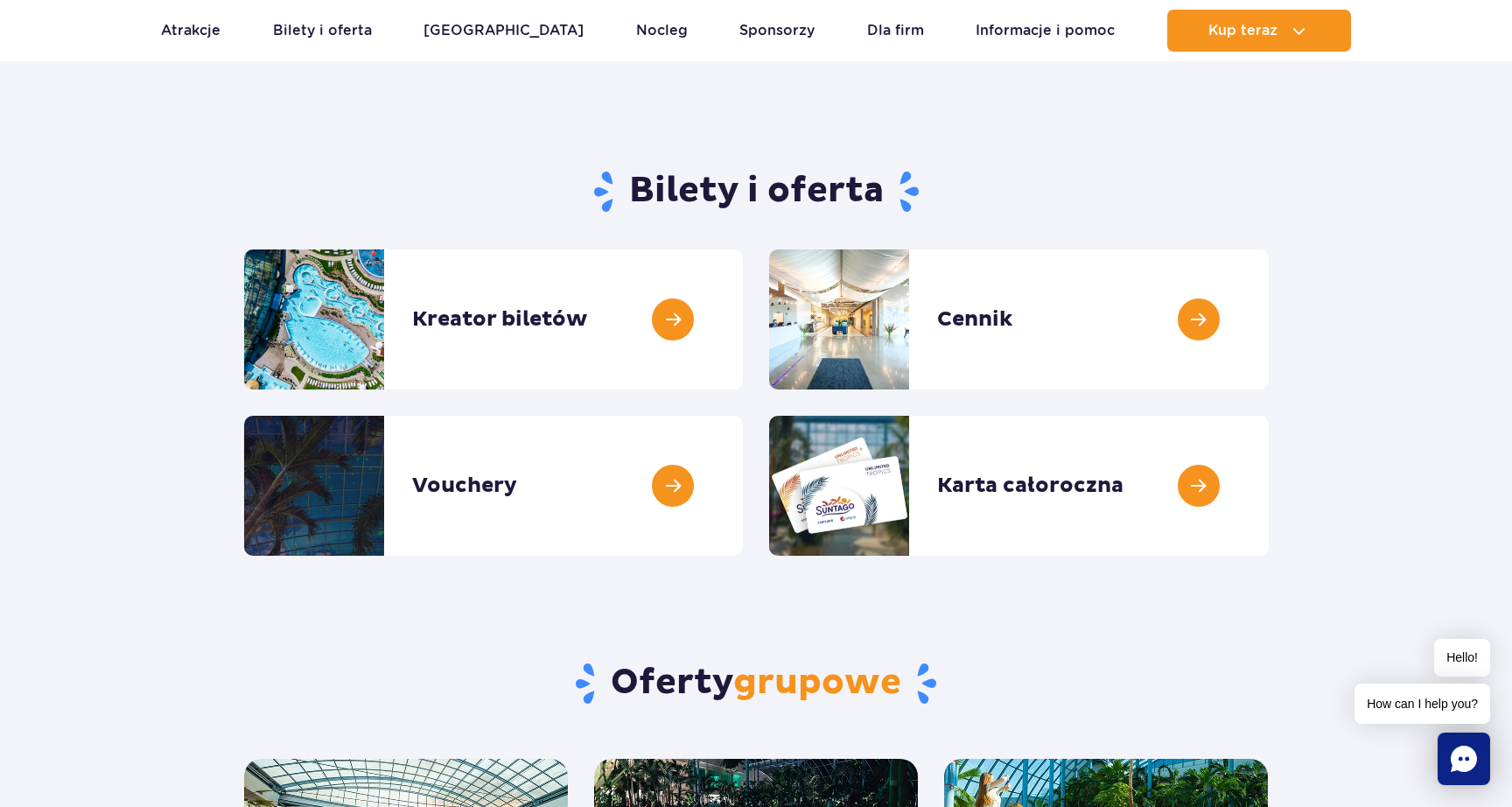
scroll to position [0, 0]
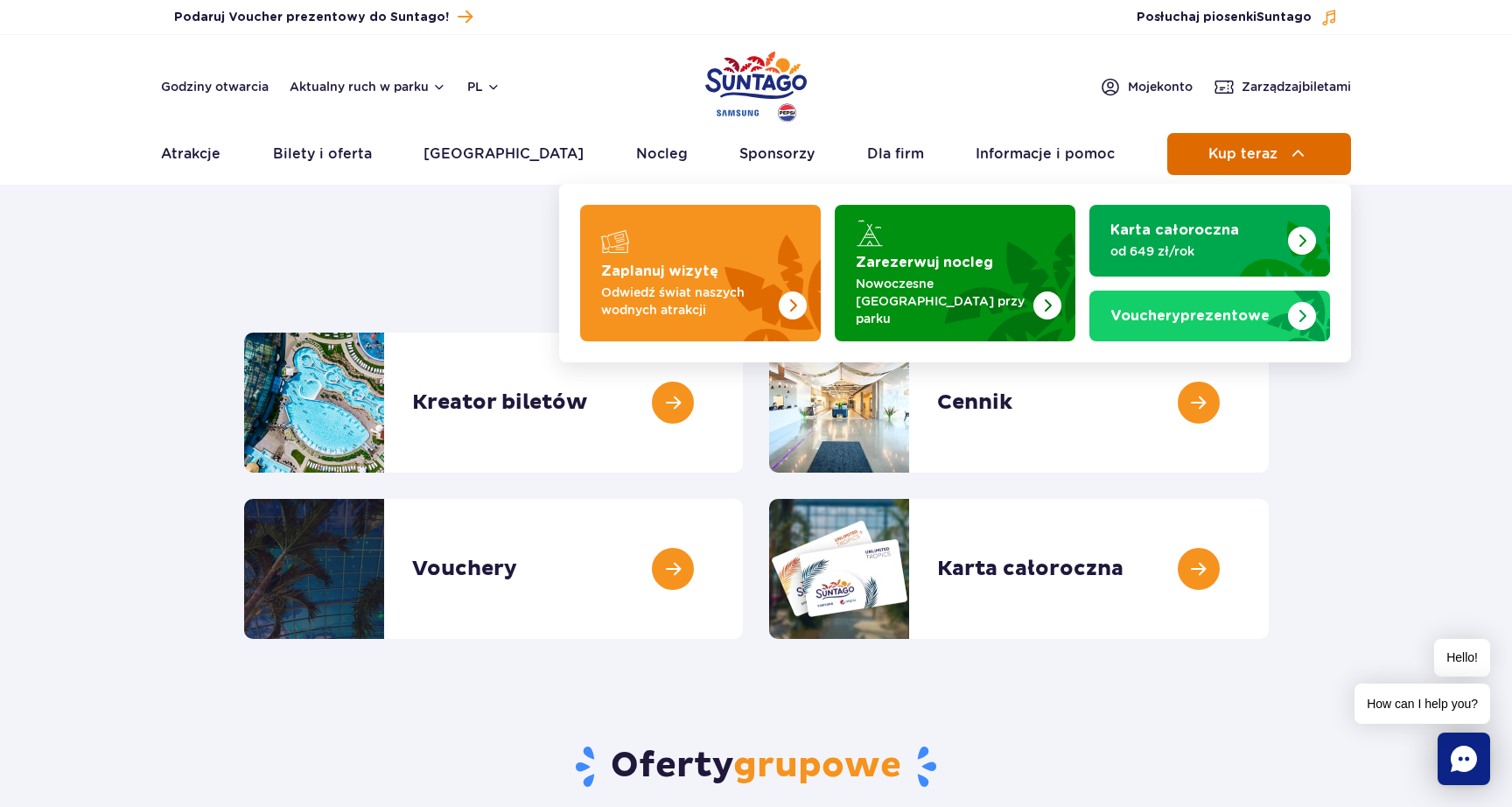
click at [1309, 164] on button "Kup teraz" at bounding box center [1259, 154] width 184 height 42
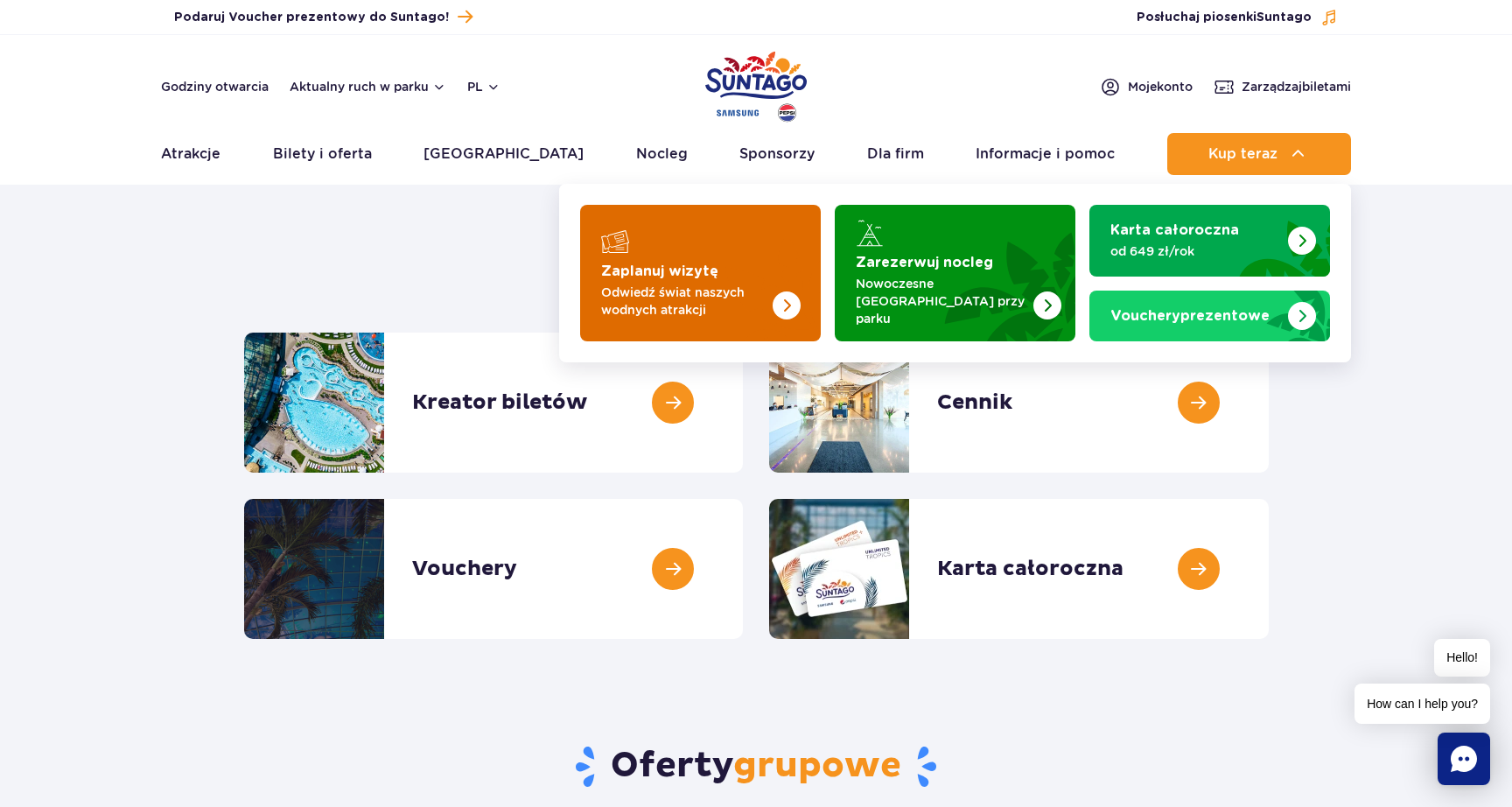
click at [673, 297] on p "Odwiedź świat naszych wodnych atrakcji" at bounding box center [686, 301] width 171 height 35
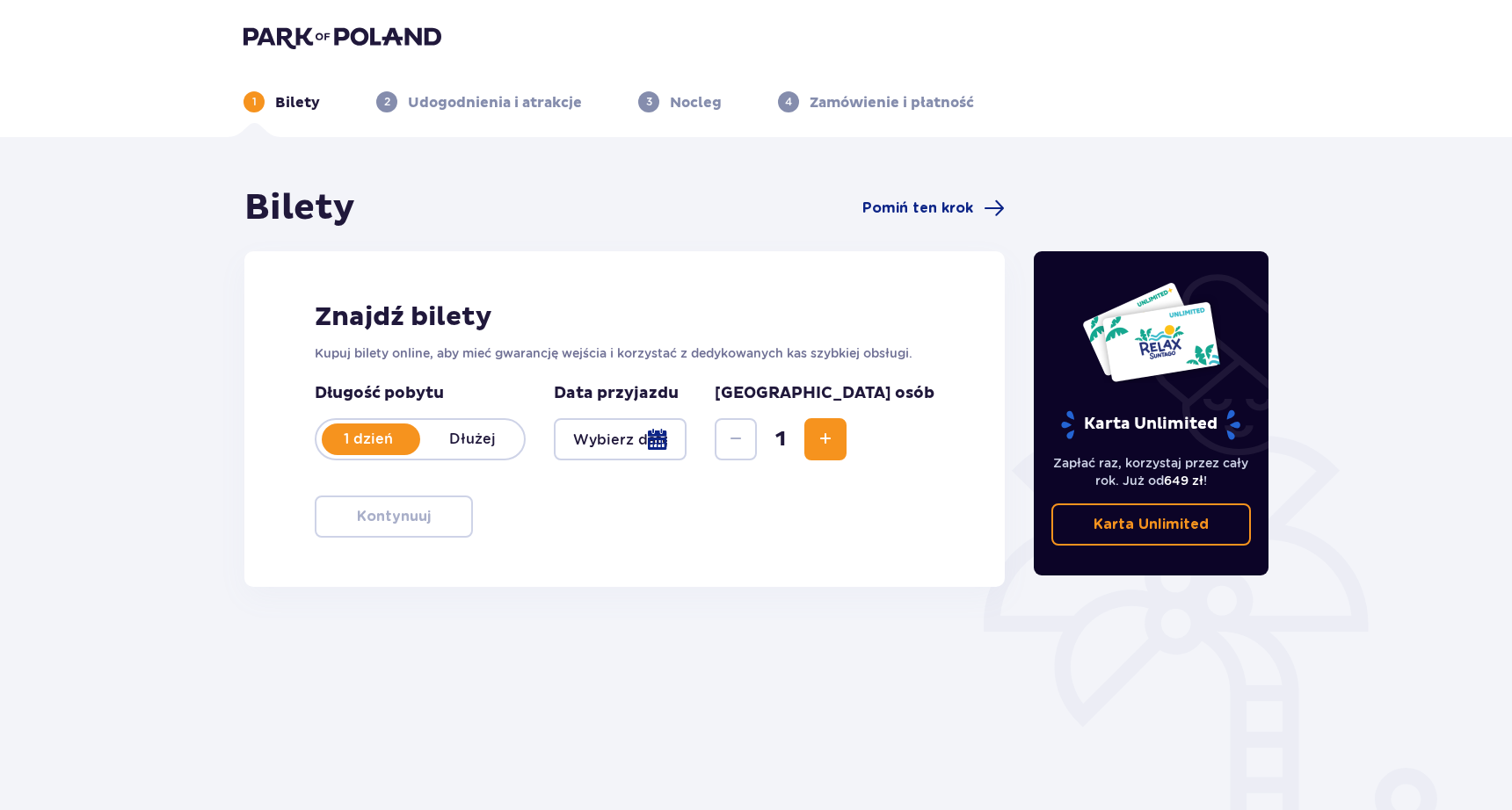
click at [686, 438] on div at bounding box center [620, 439] width 133 height 42
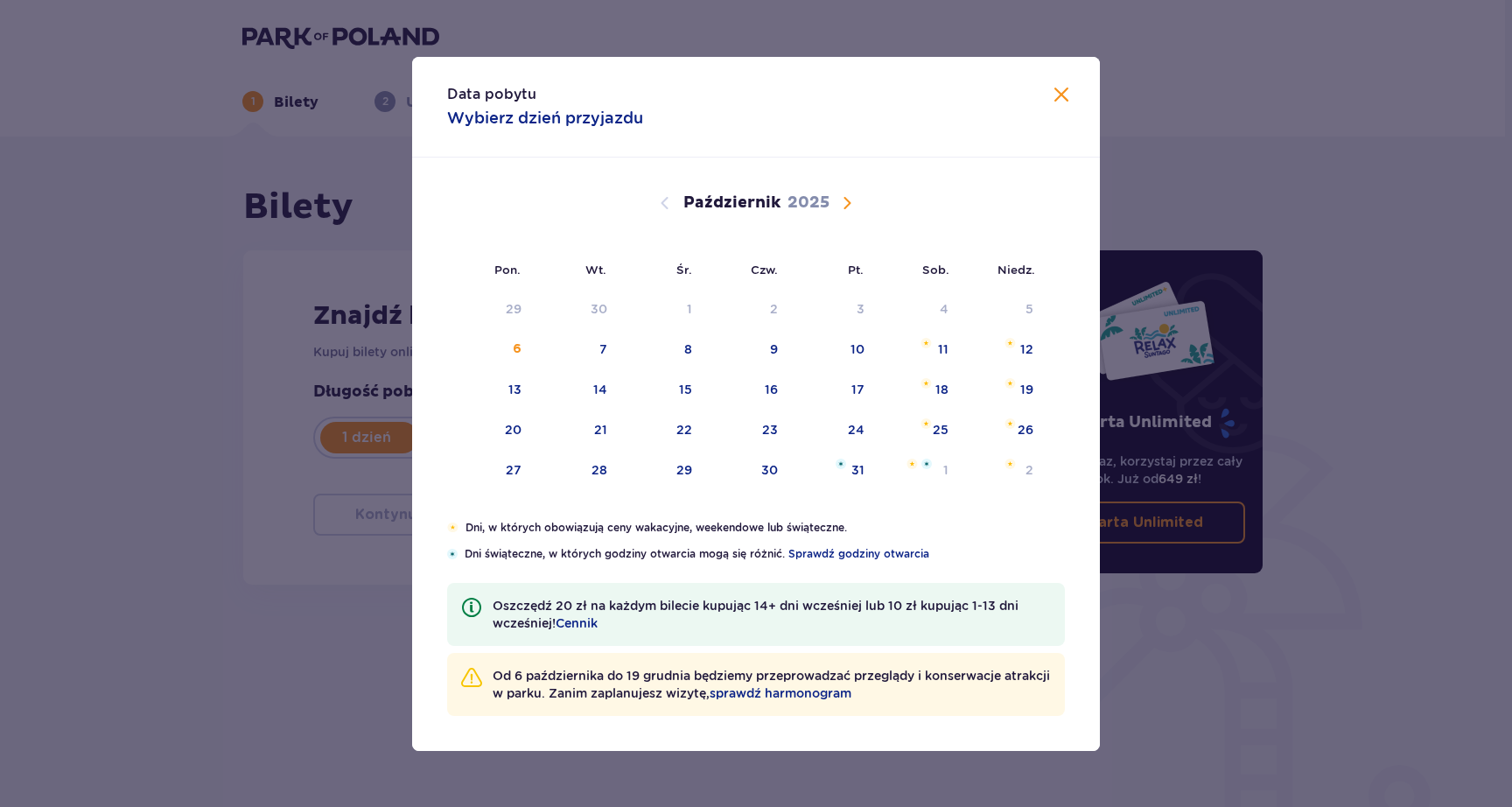
click at [851, 207] on span "Następny miesiąc" at bounding box center [847, 203] width 21 height 21
click at [686, 475] on div "26" at bounding box center [683, 469] width 15 height 17
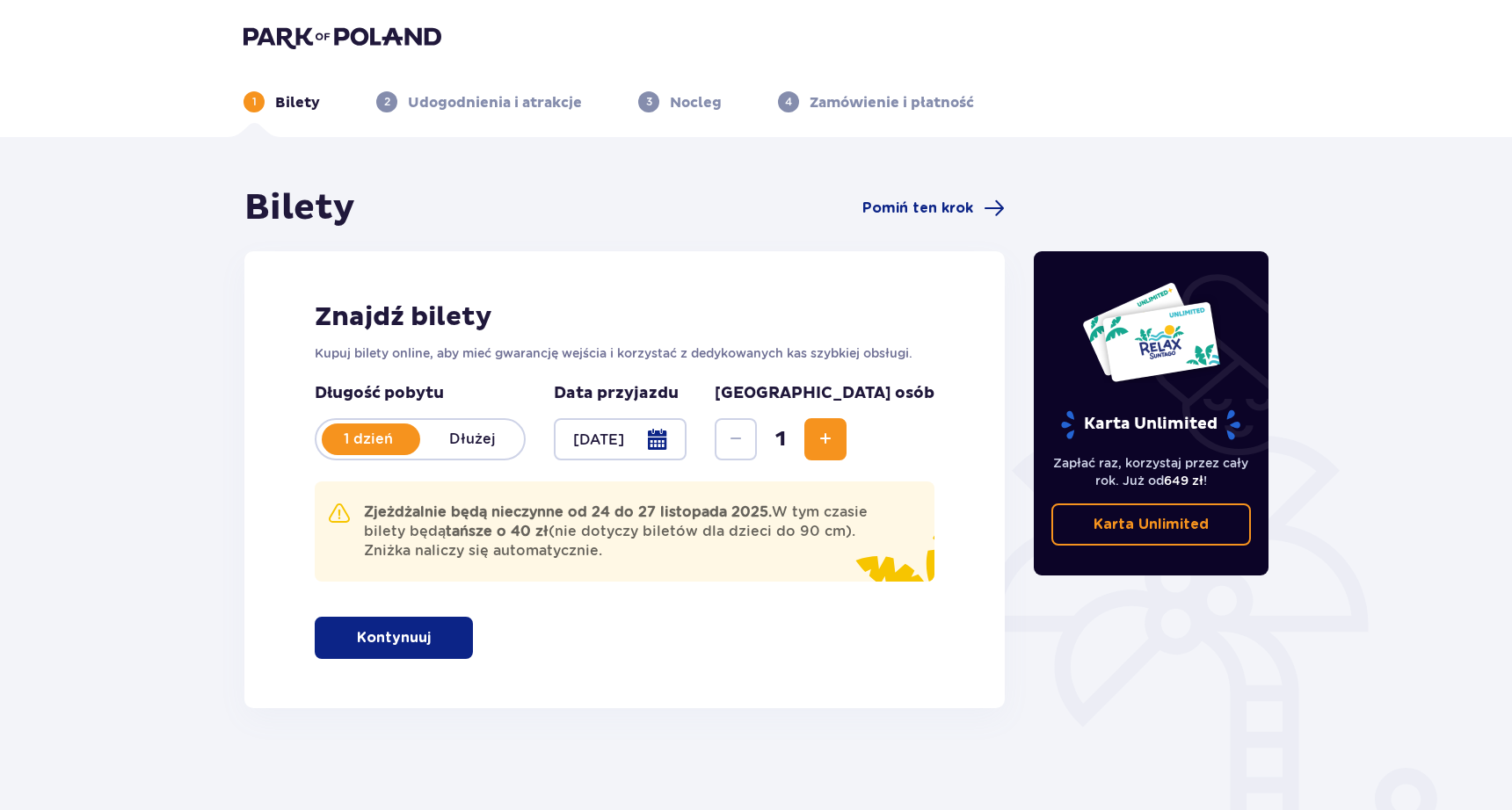
click at [686, 440] on div at bounding box center [620, 439] width 133 height 42
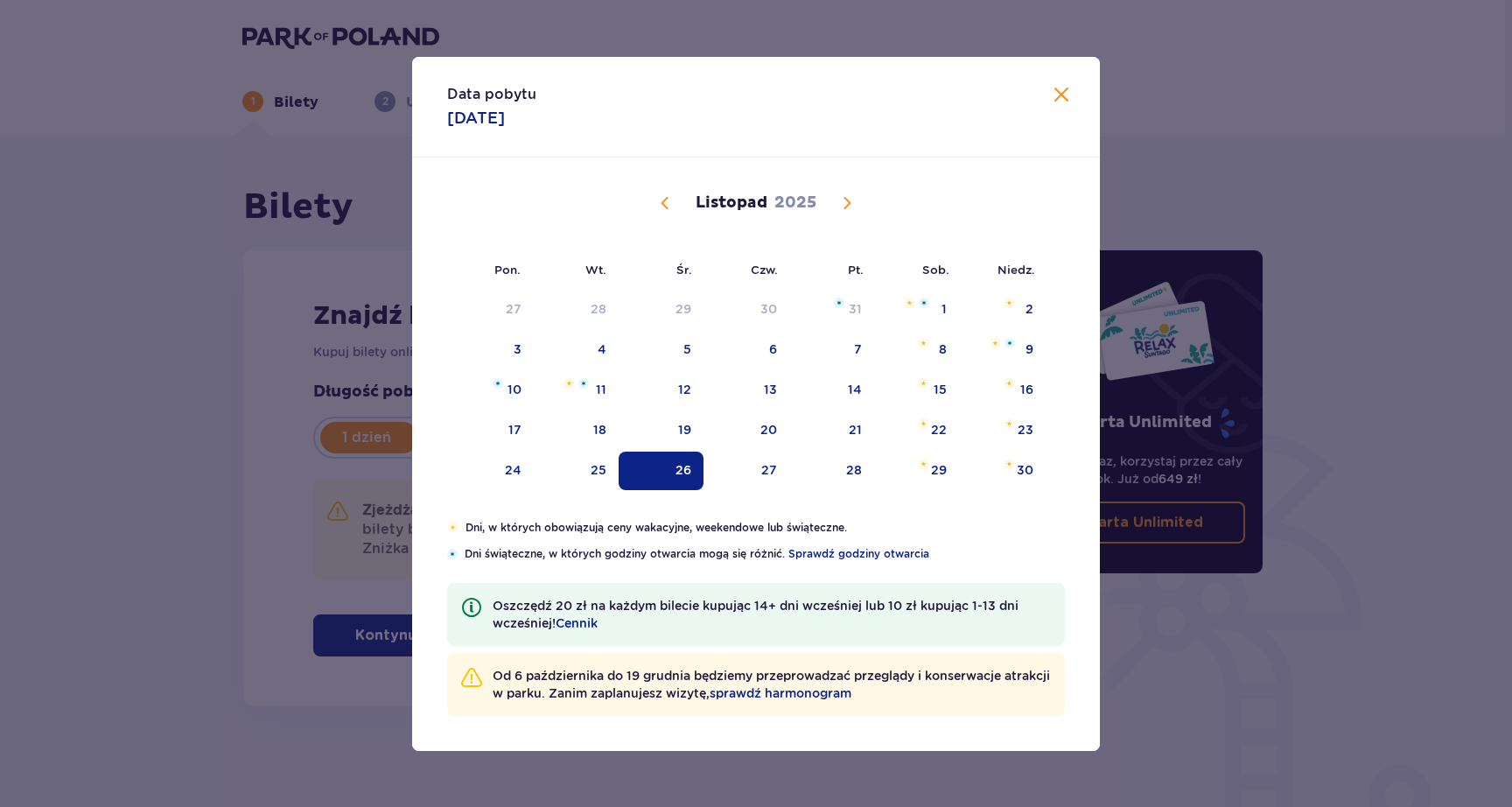
click at [664, 204] on span "Poprzedni miesiąc" at bounding box center [665, 203] width 21 height 21
click at [692, 475] on div "29" at bounding box center [684, 469] width 15 height 17
type input "[DATE]"
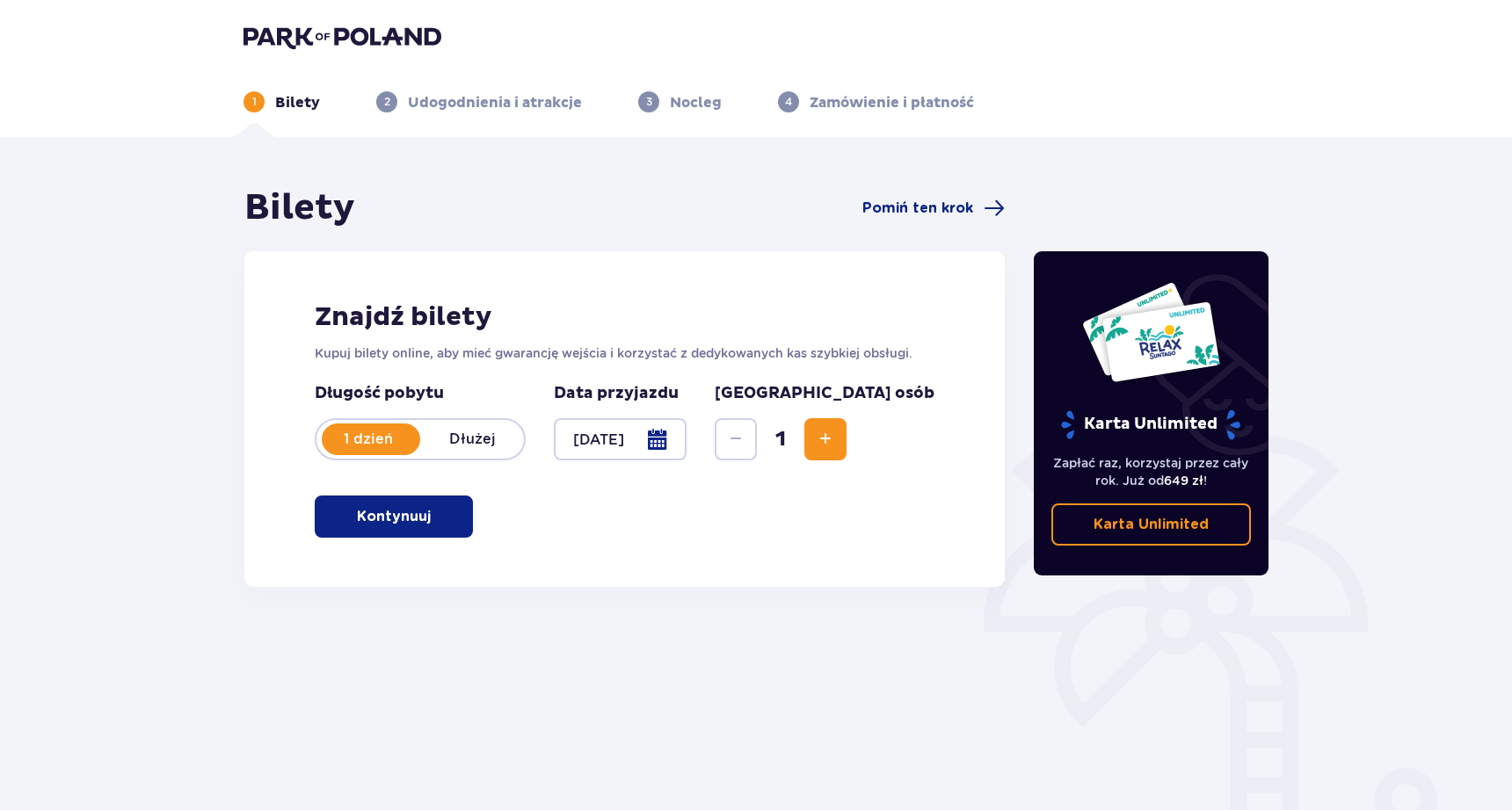
click at [846, 440] on button "Zwiększ" at bounding box center [826, 439] width 42 height 42
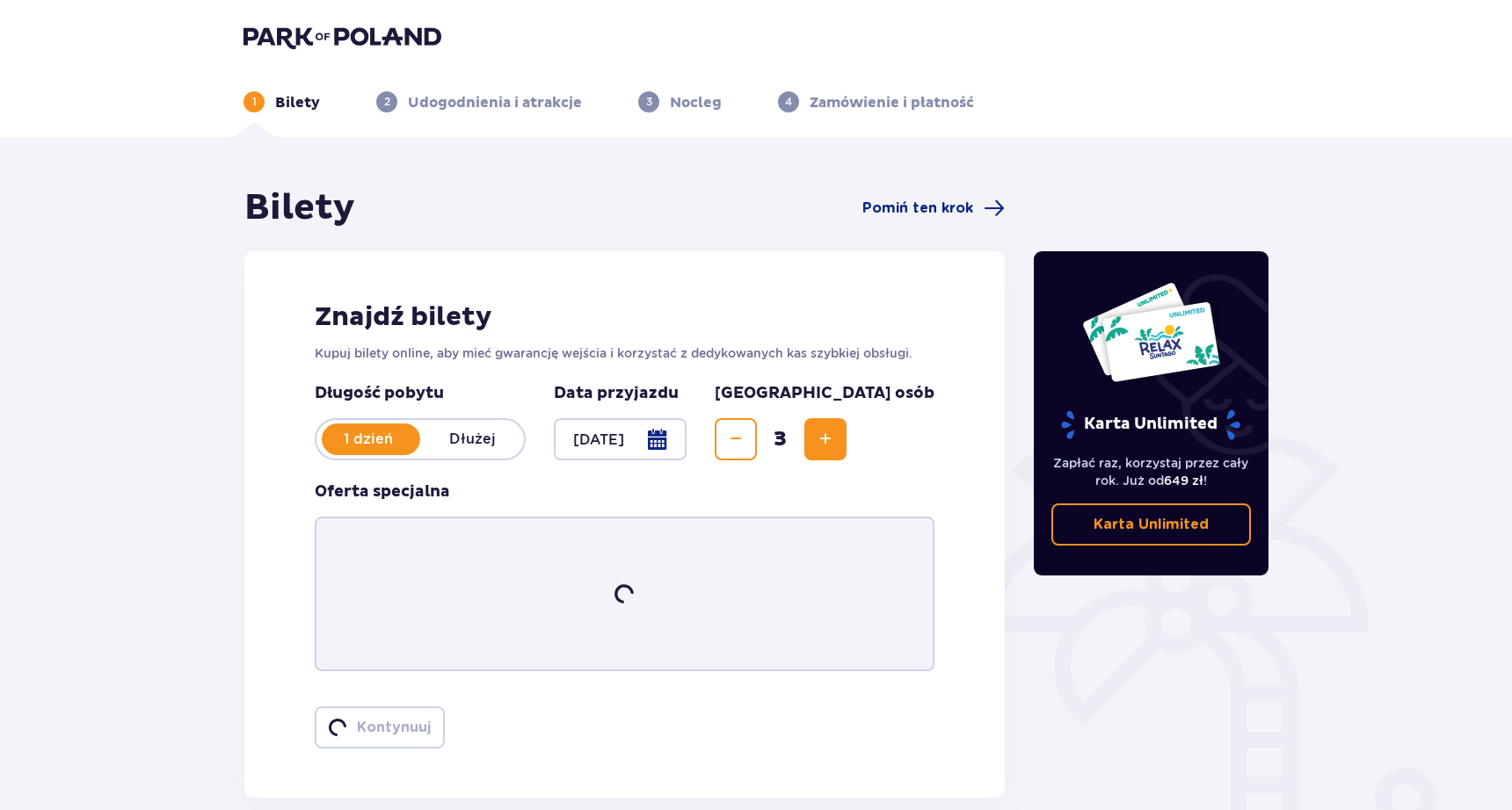
click at [846, 440] on button "Zwiększ" at bounding box center [826, 439] width 42 height 42
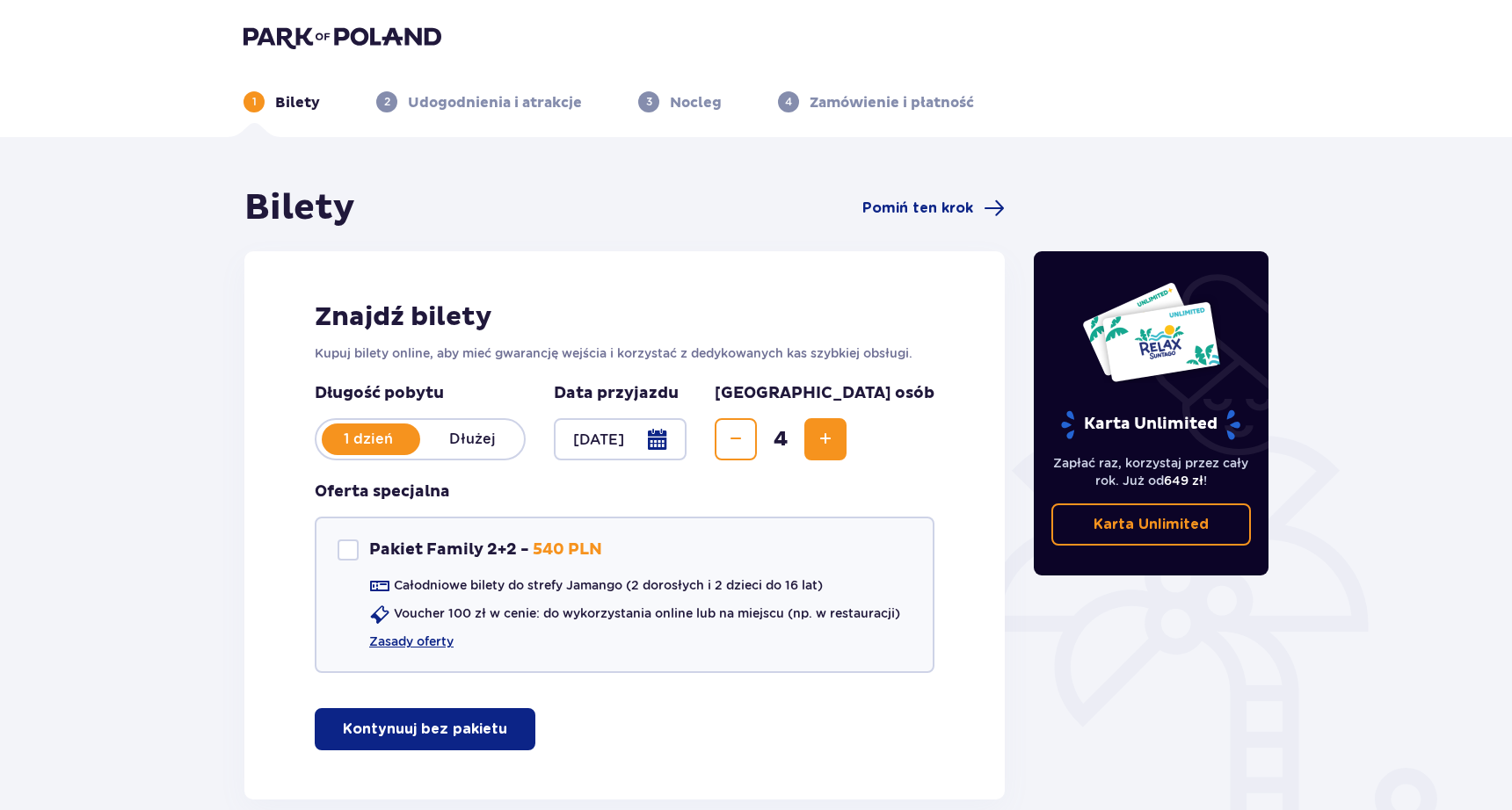
click at [444, 731] on p "Kontynuuj bez pakietu" at bounding box center [425, 729] width 165 height 19
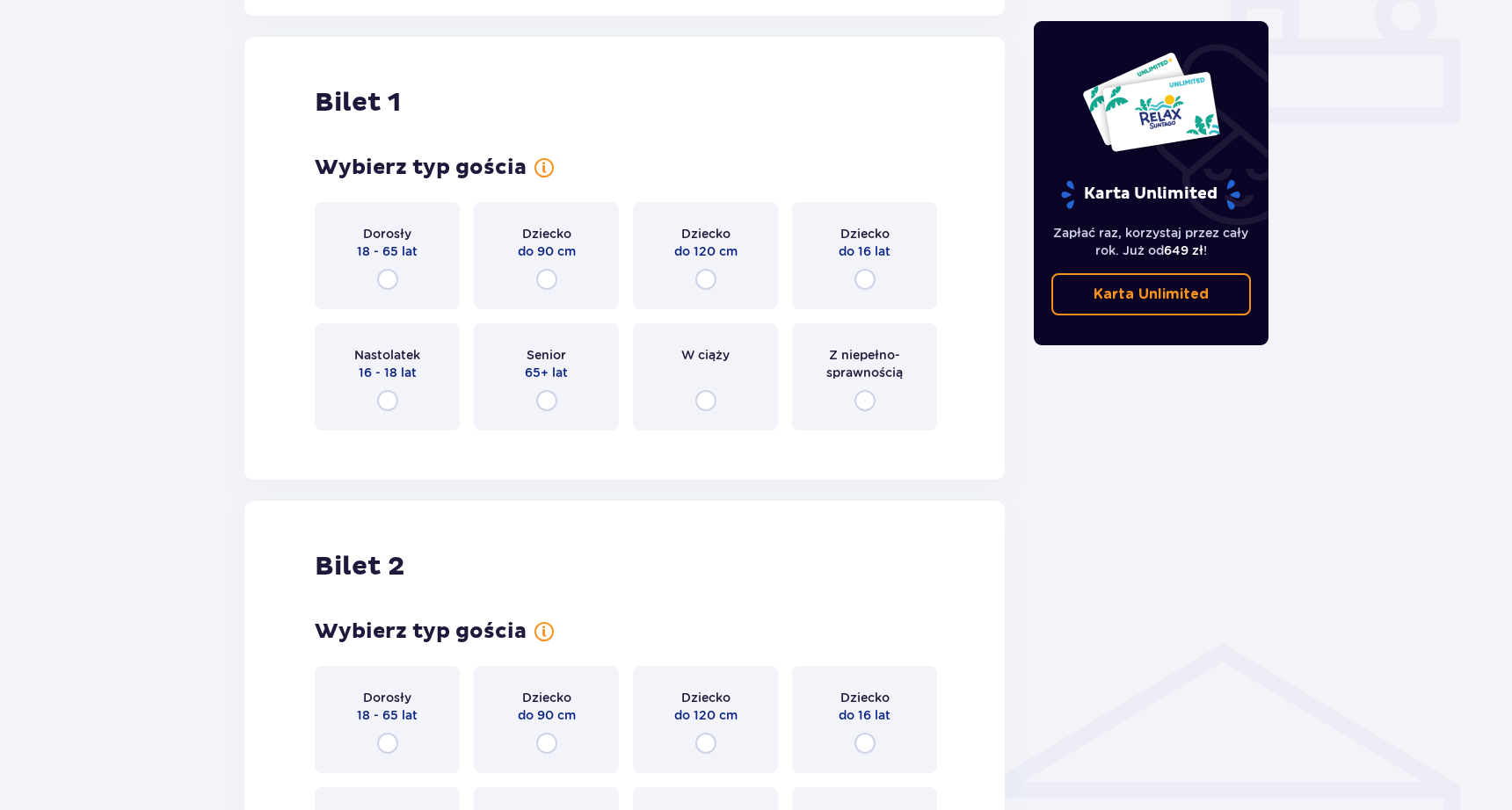
scroll to position [800, 0]
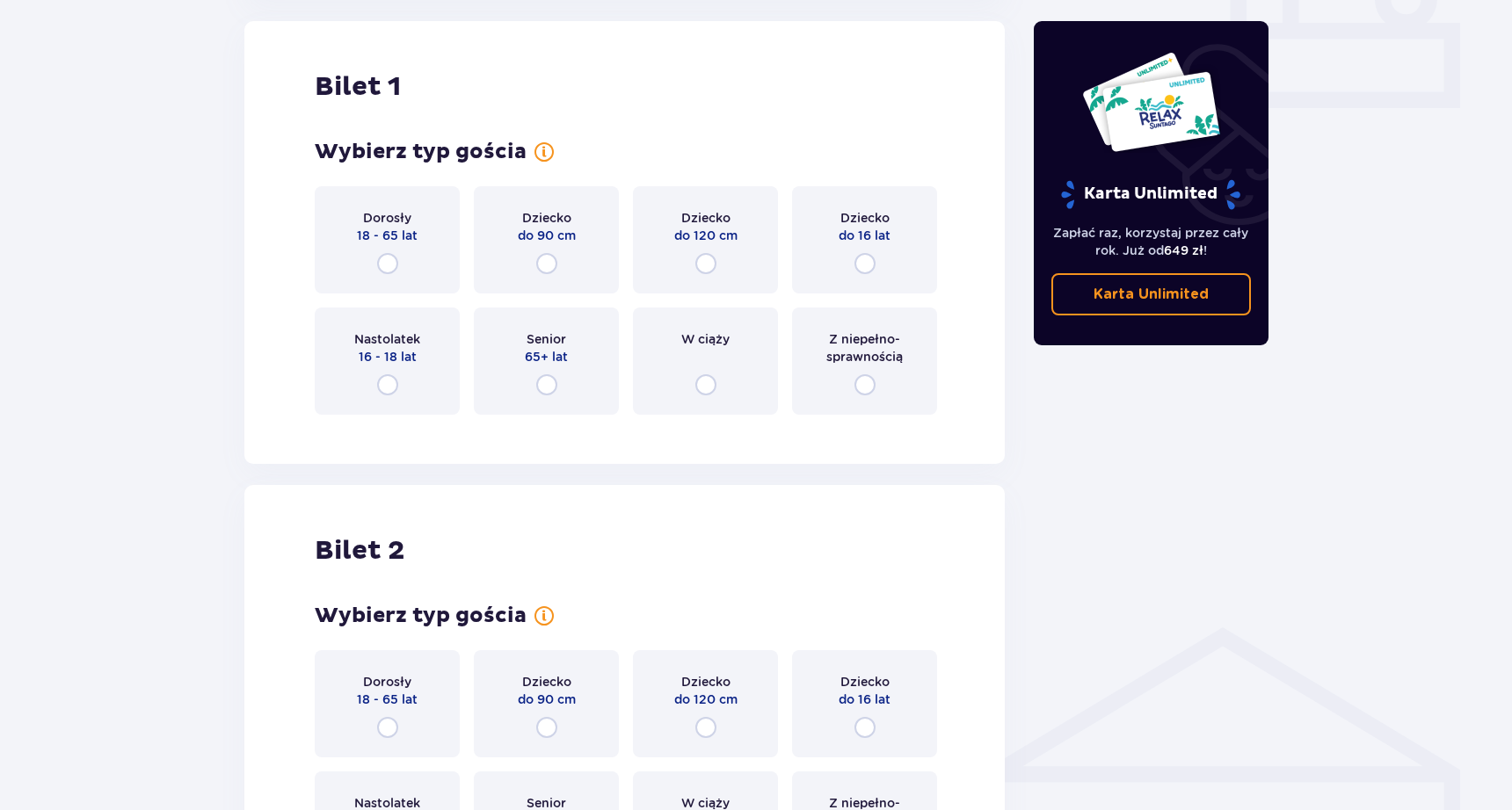
click at [710, 263] on input "radio" at bounding box center [706, 263] width 21 height 21
radio input "true"
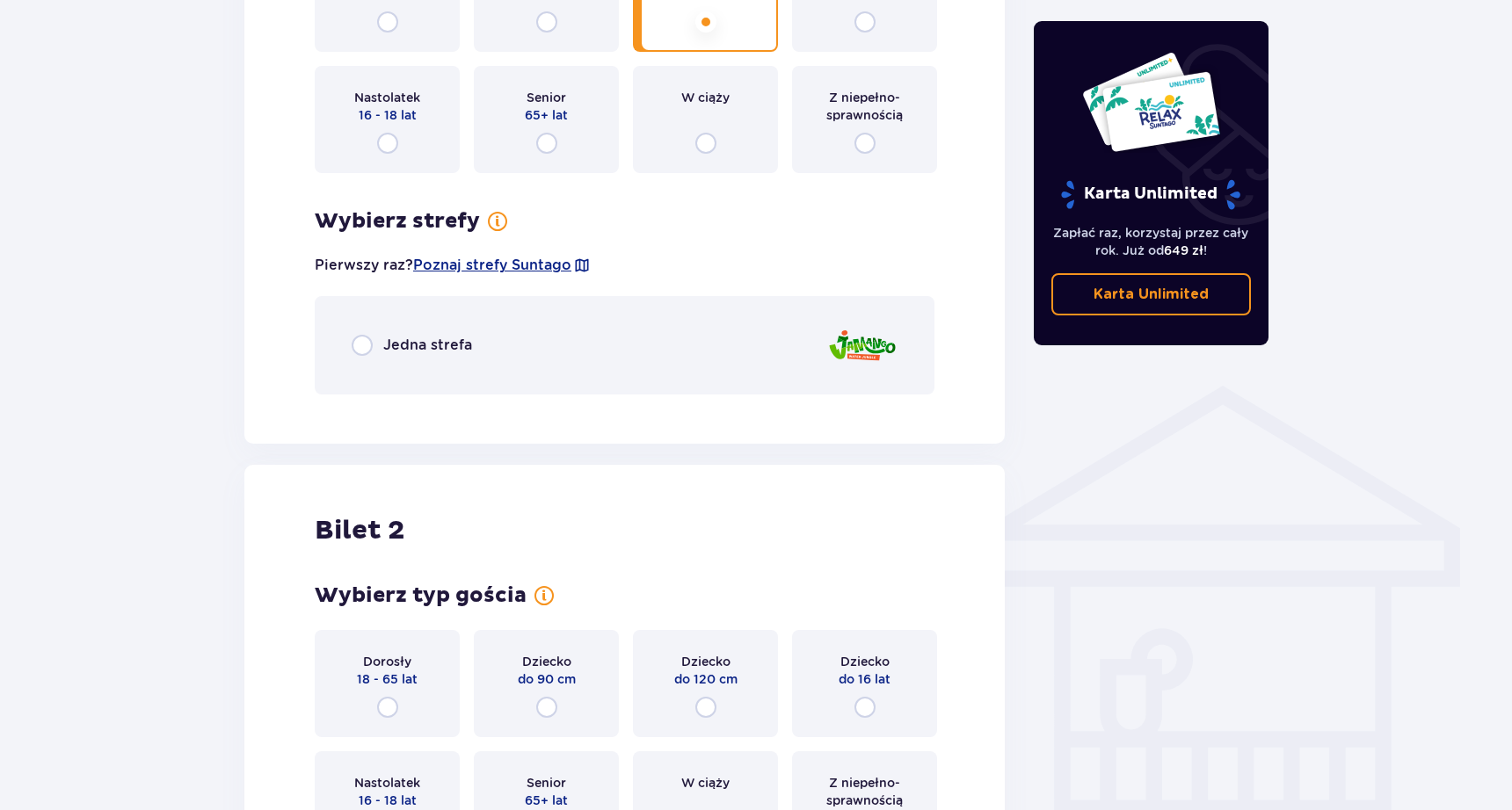
scroll to position [1052, 0]
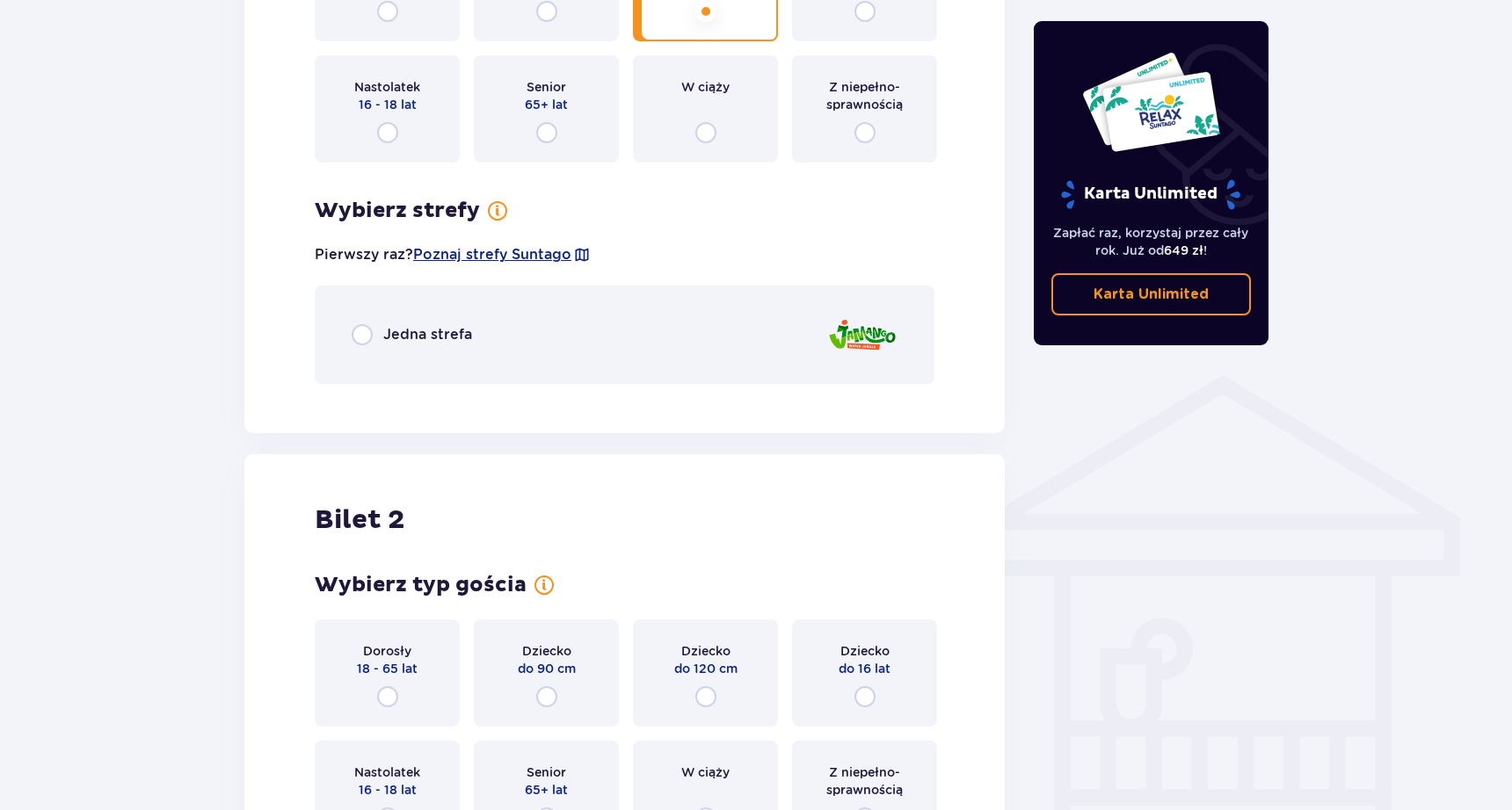
click at [366, 334] on input "radio" at bounding box center [362, 335] width 21 height 21
radio input "true"
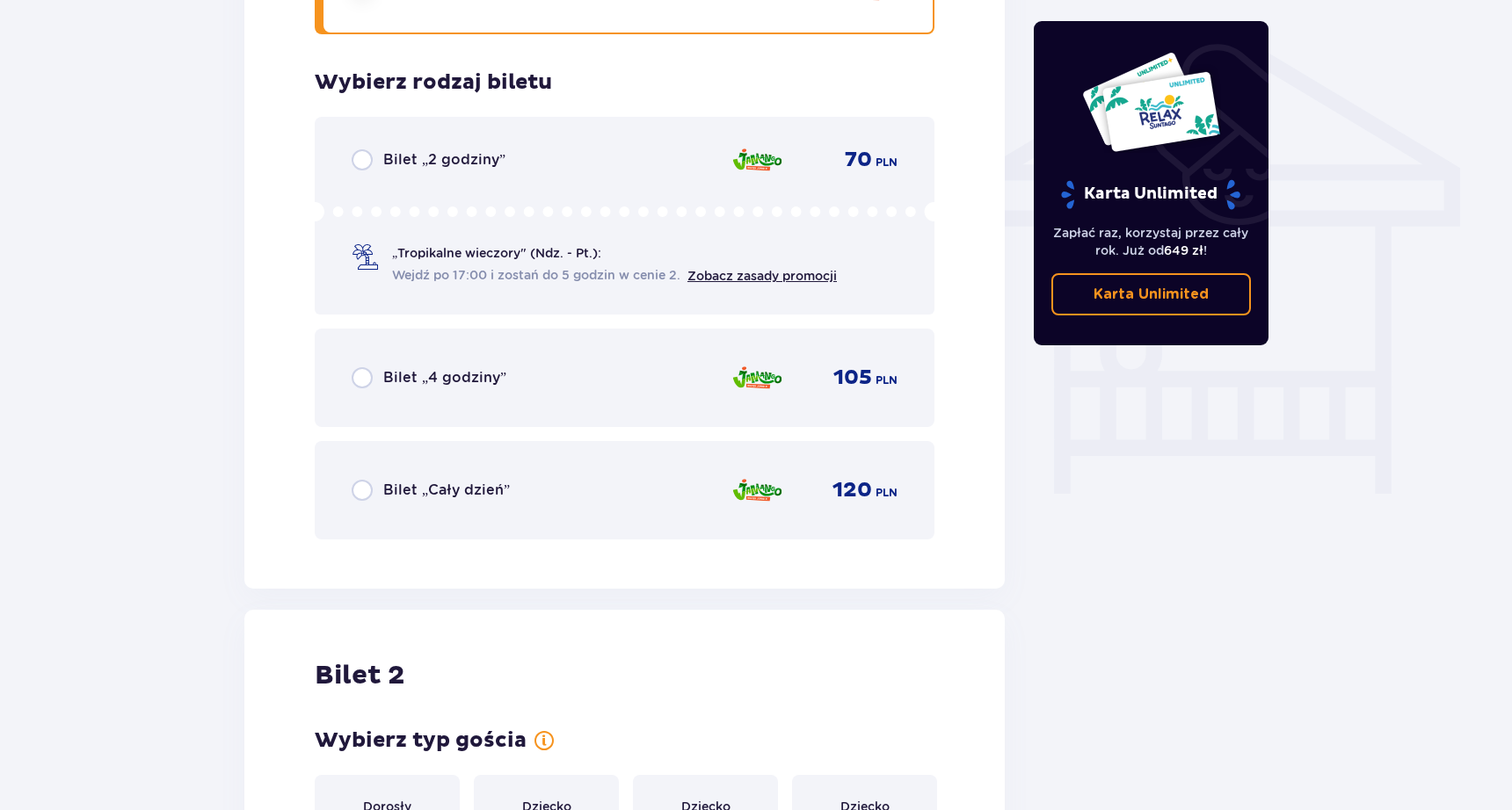
scroll to position [1393, 0]
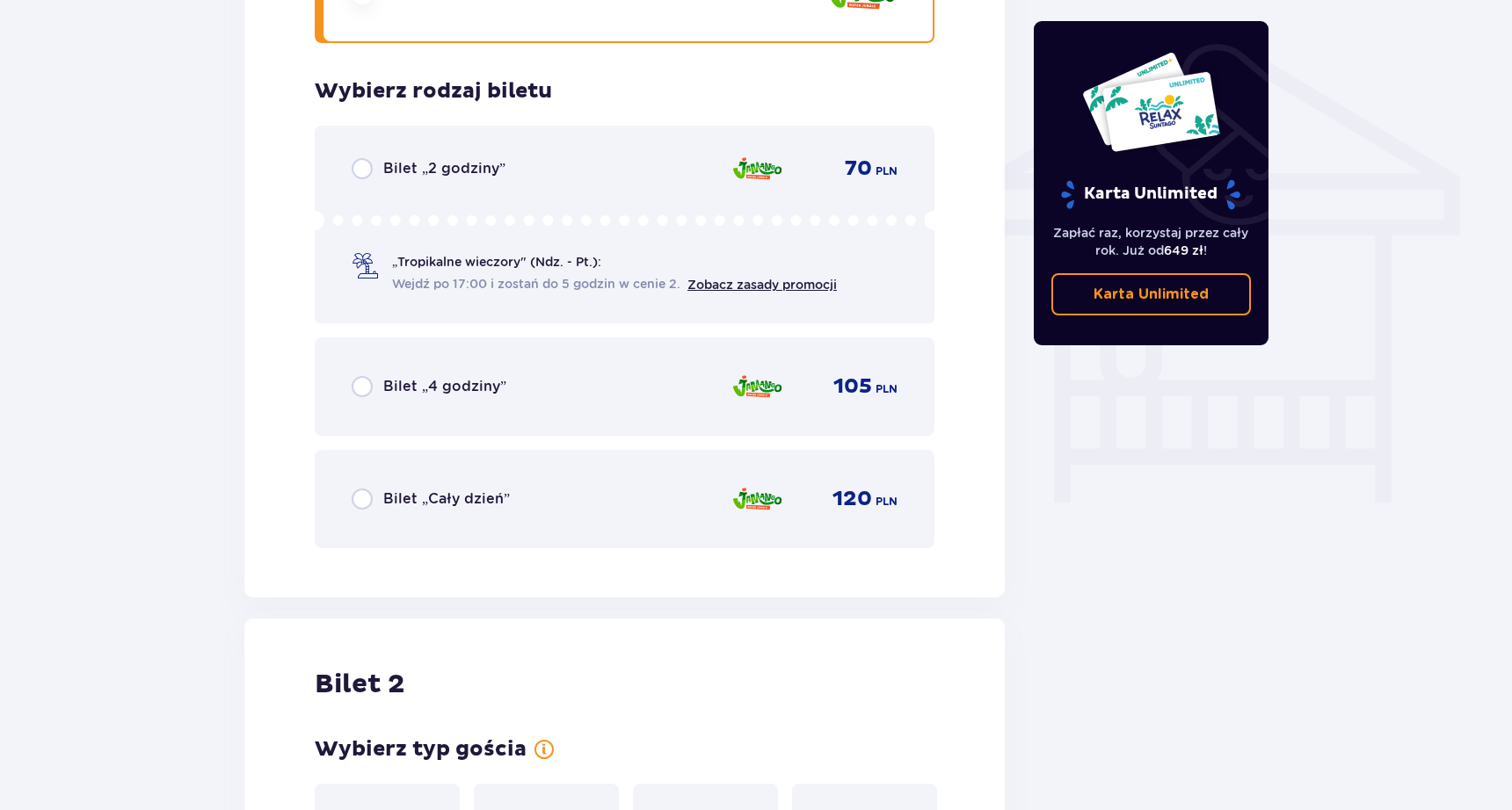
click at [370, 499] on input "radio" at bounding box center [362, 498] width 21 height 21
radio input "true"
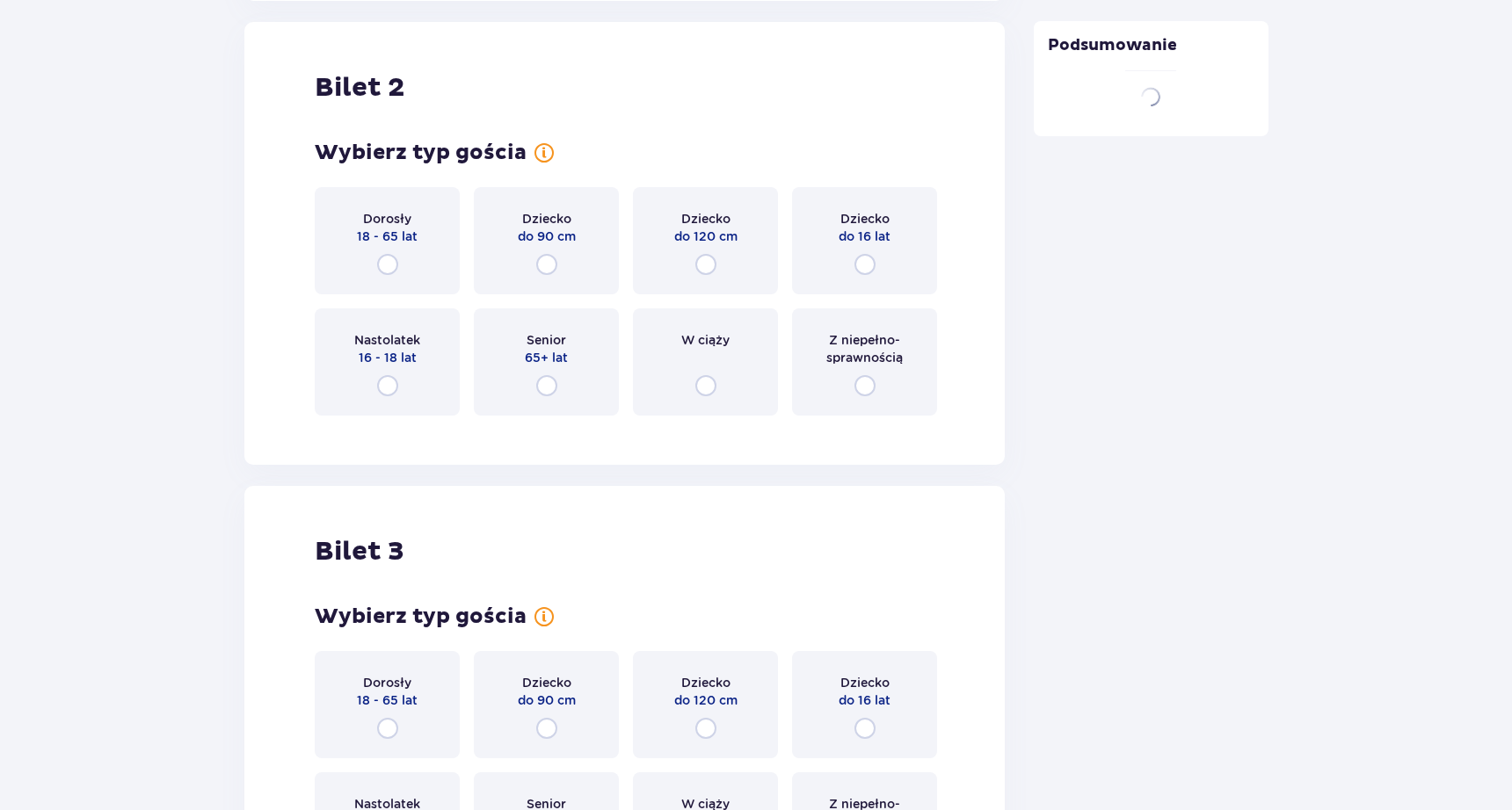
scroll to position [1991, 0]
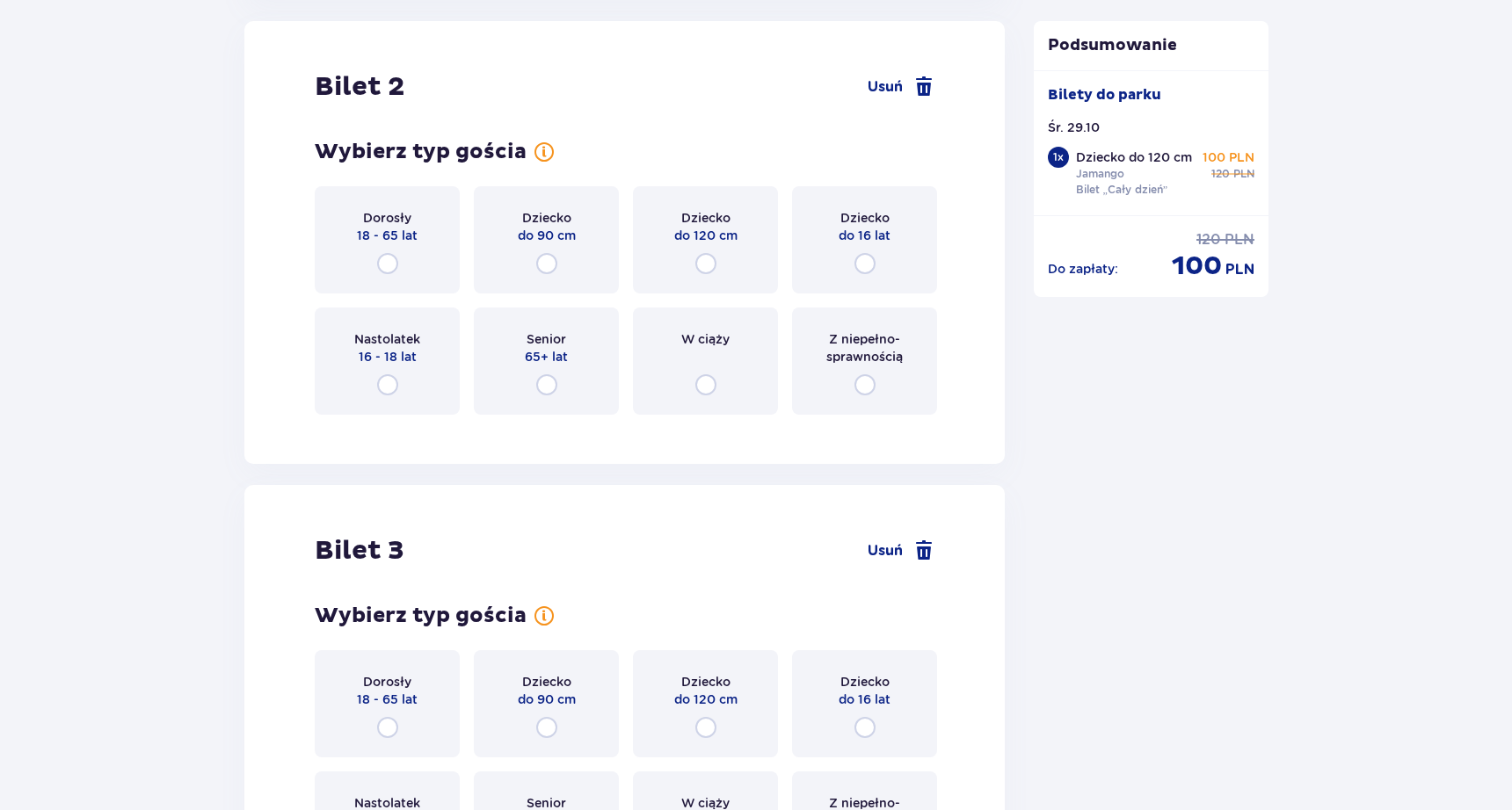
click at [866, 264] on input "radio" at bounding box center [865, 263] width 21 height 21
radio input "true"
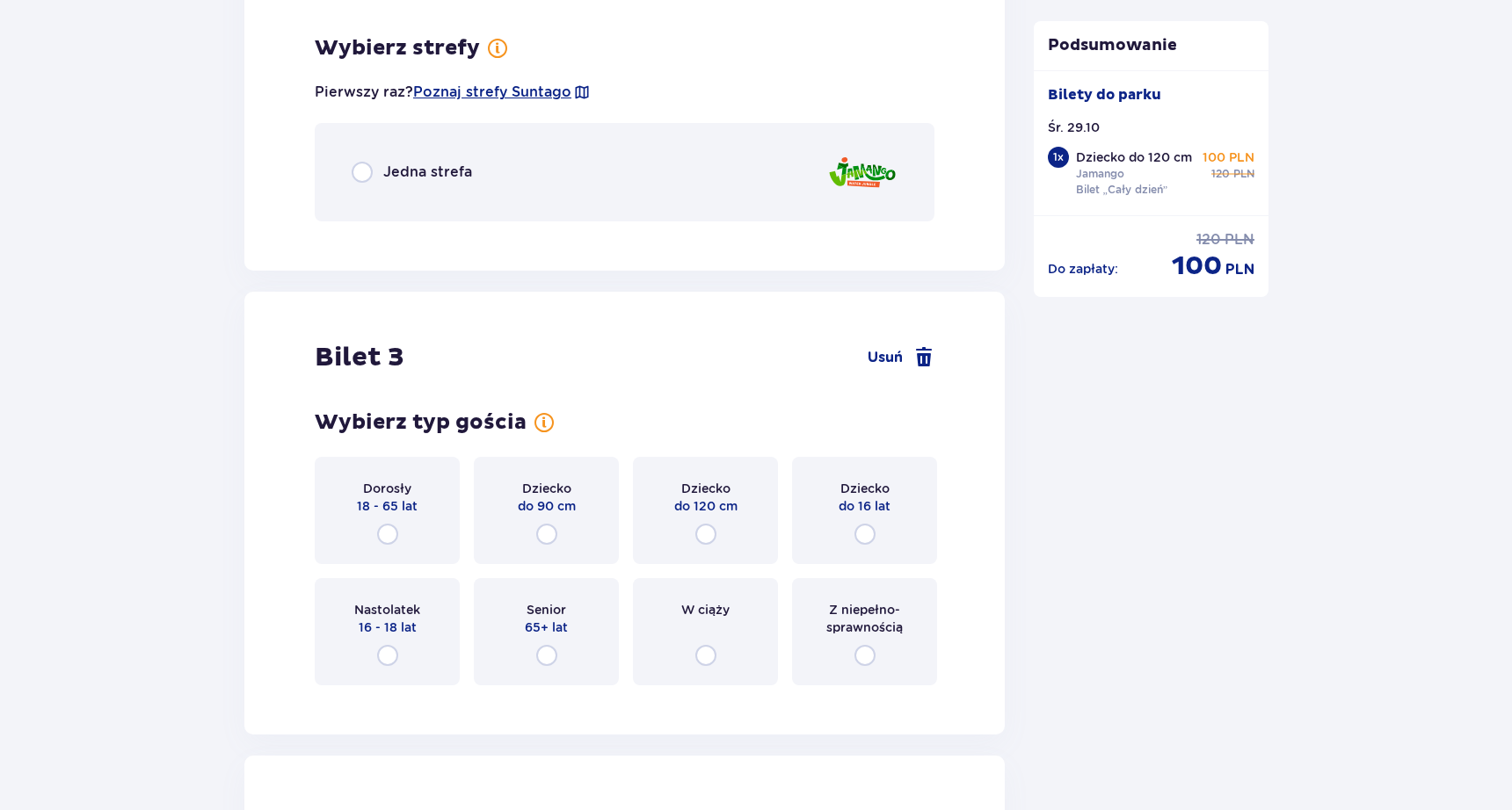
scroll to position [2391, 0]
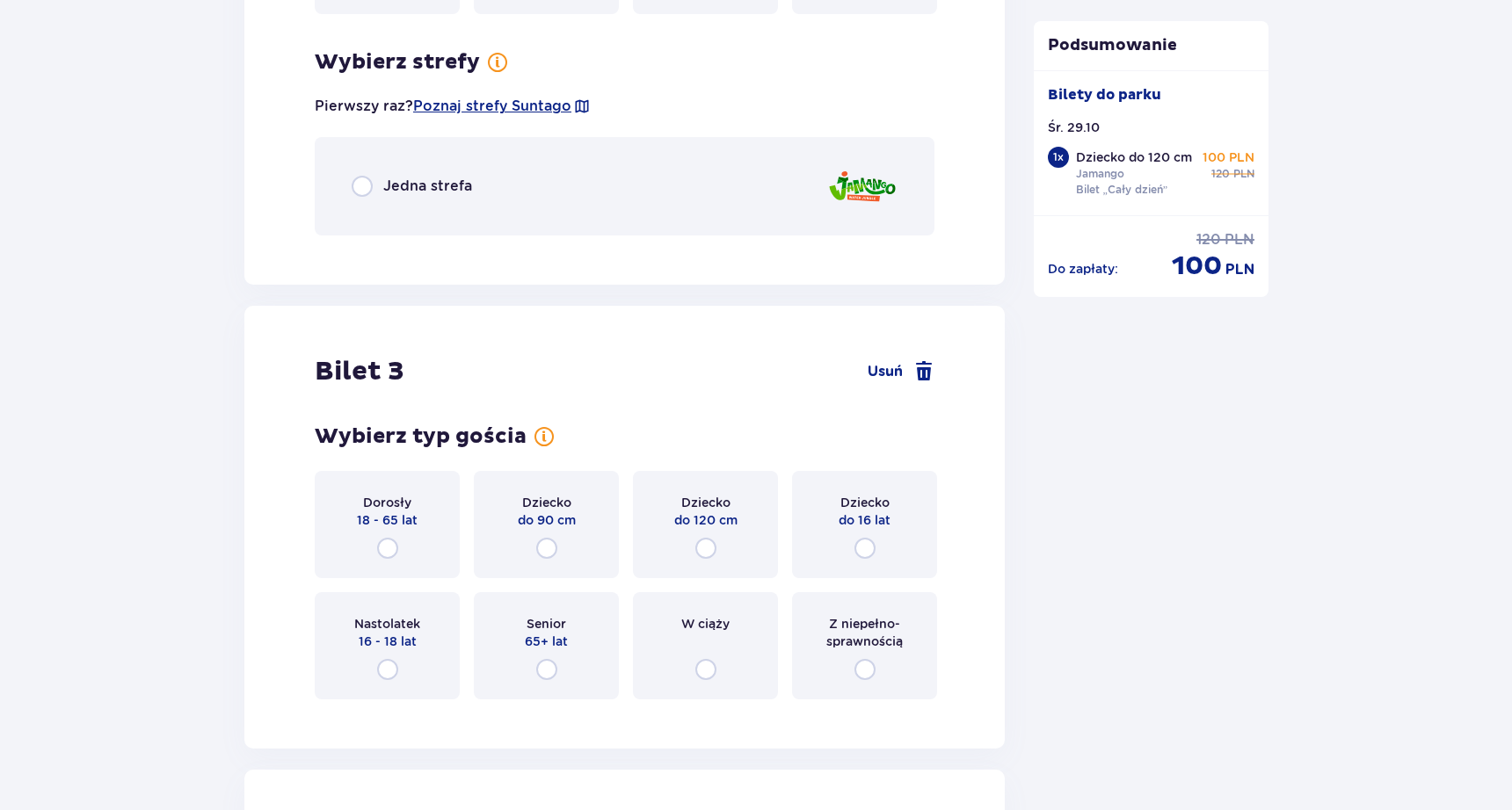
click at [363, 185] on input "radio" at bounding box center [362, 185] width 21 height 21
radio input "true"
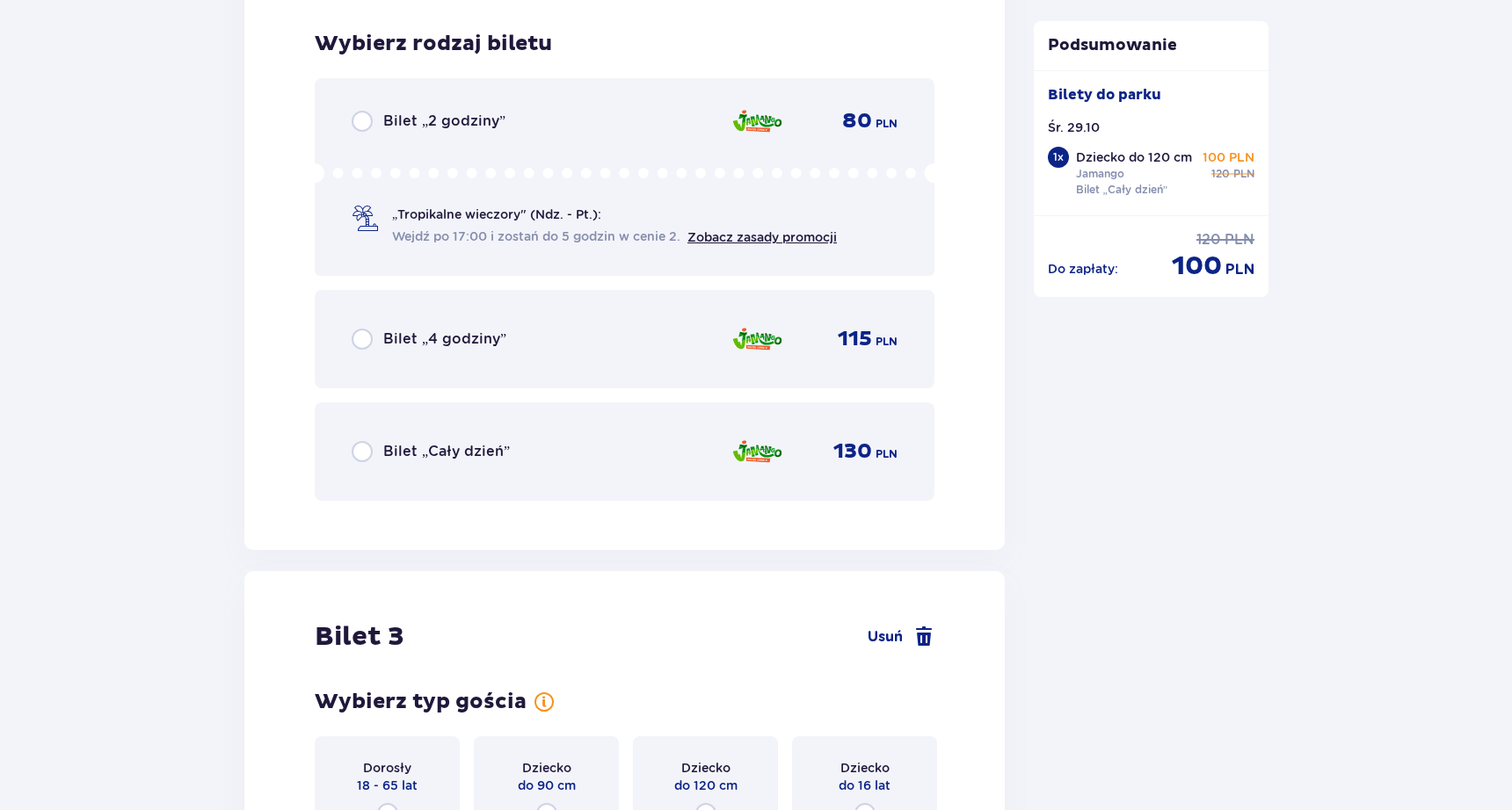
scroll to position [2641, 0]
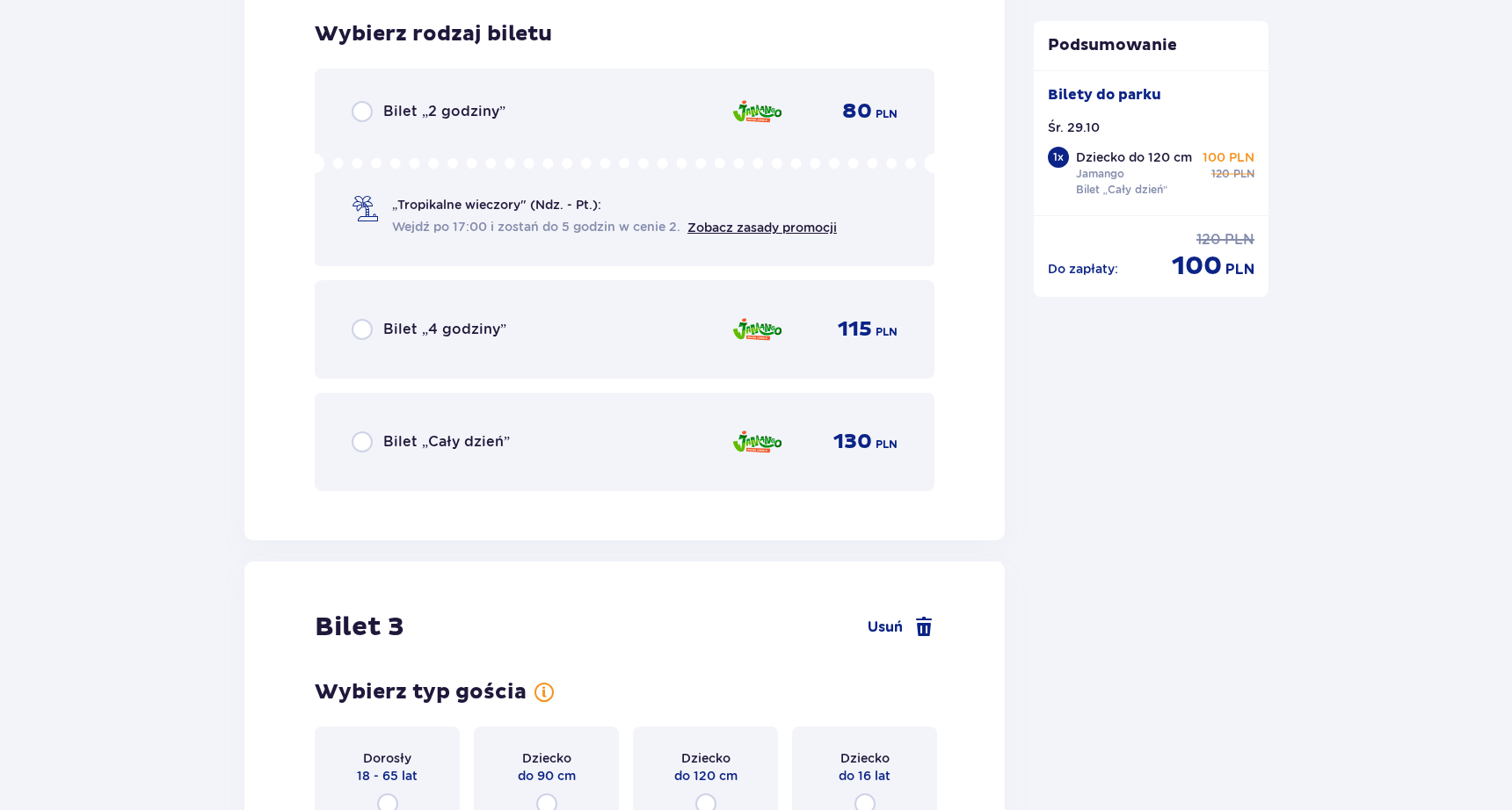
click at [364, 441] on input "radio" at bounding box center [362, 442] width 21 height 21
radio input "true"
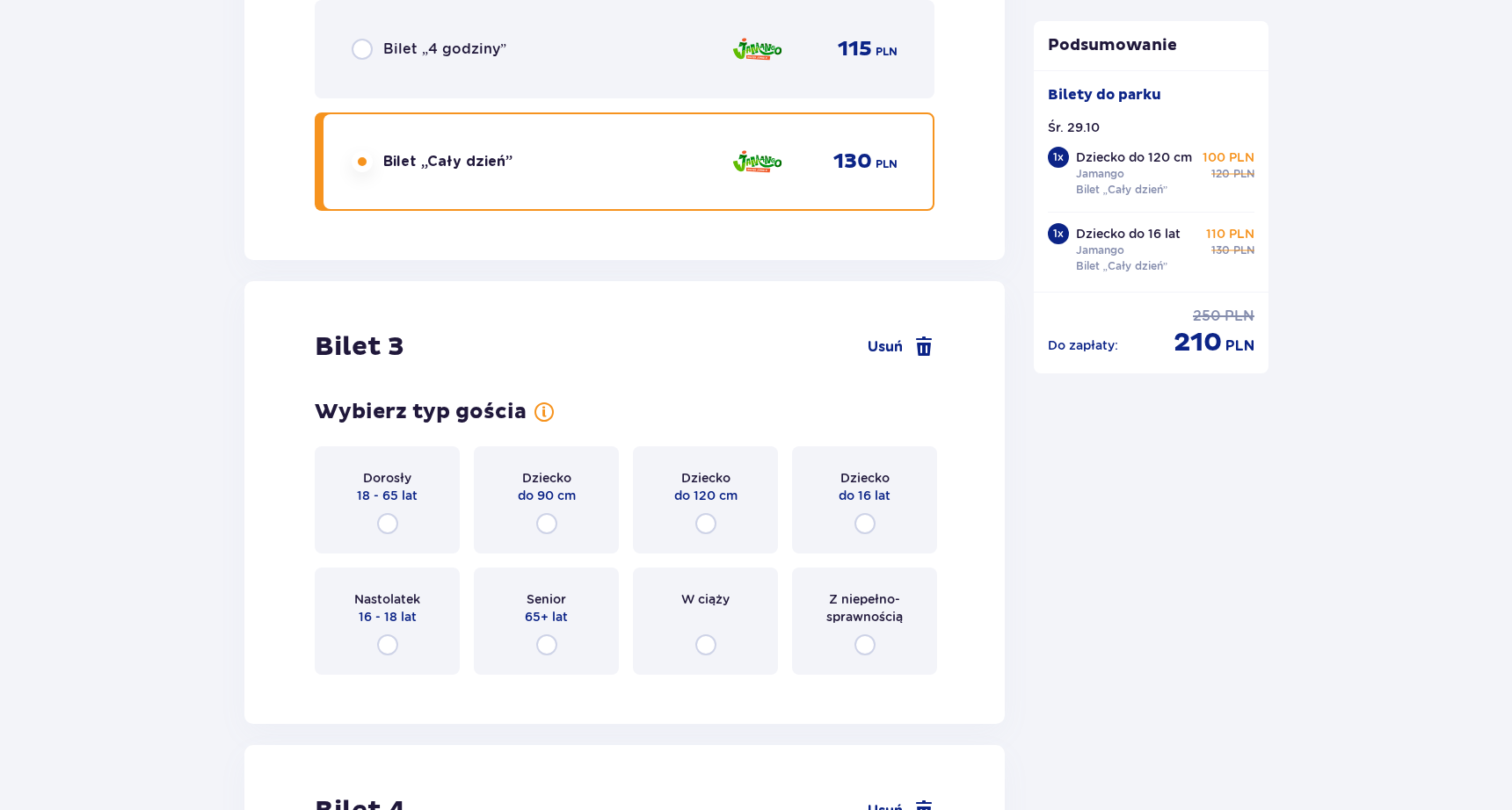
scroll to position [2922, 0]
click at [385, 526] on input "radio" at bounding box center [387, 523] width 21 height 21
radio input "true"
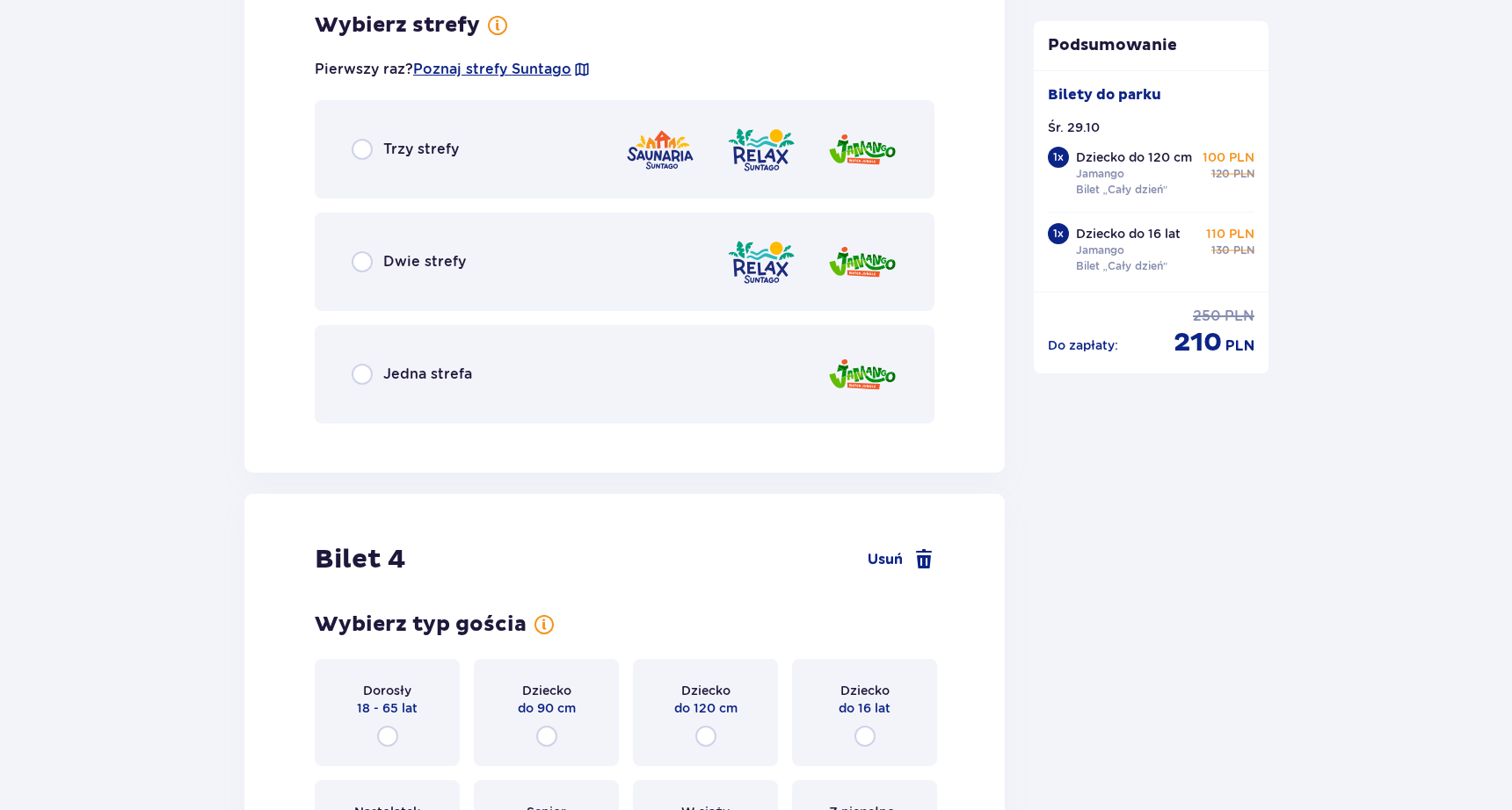
scroll to position [3617, 0]
click at [365, 371] on input "radio" at bounding box center [362, 375] width 21 height 21
radio input "true"
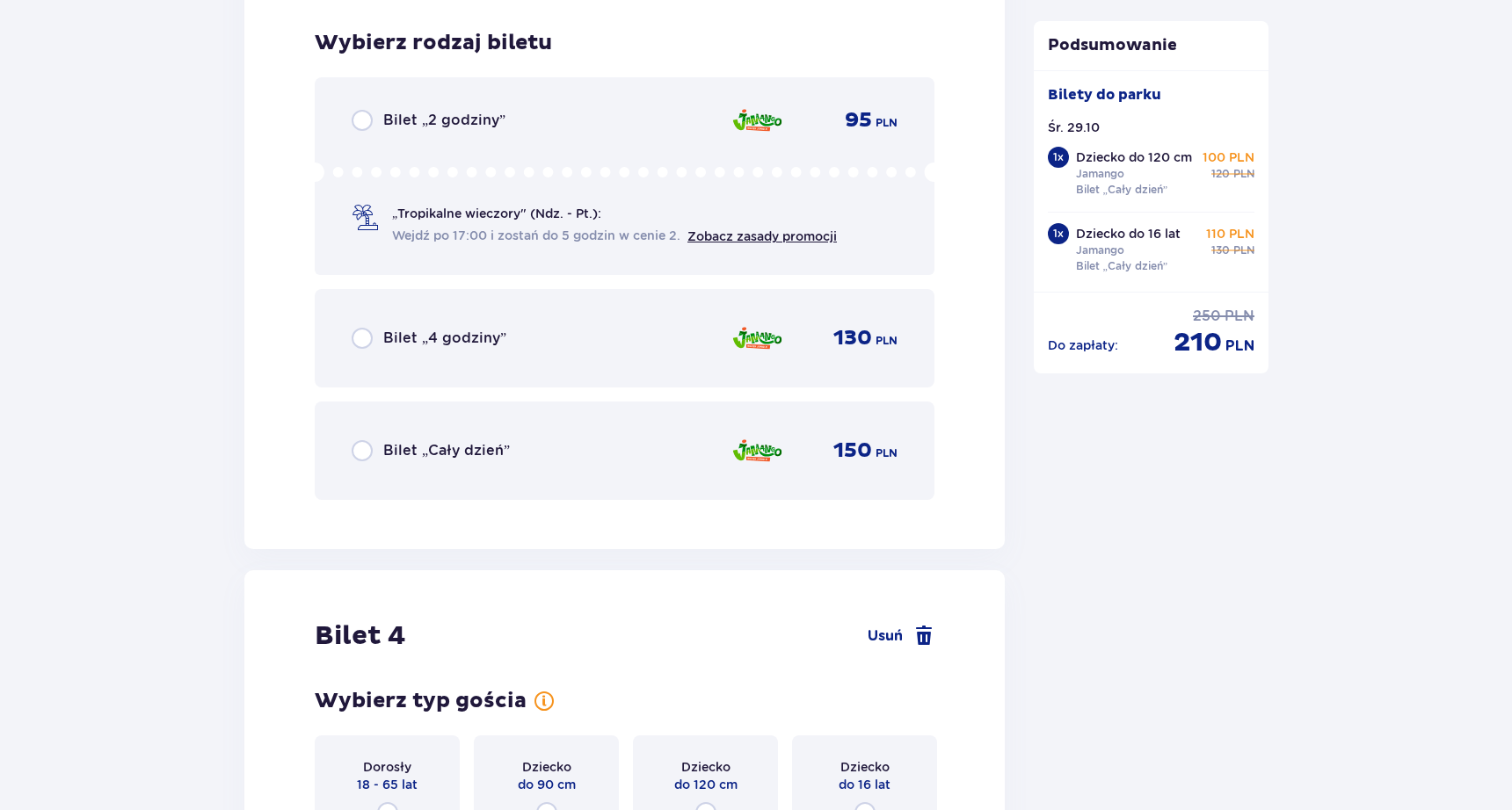
scroll to position [4056, 0]
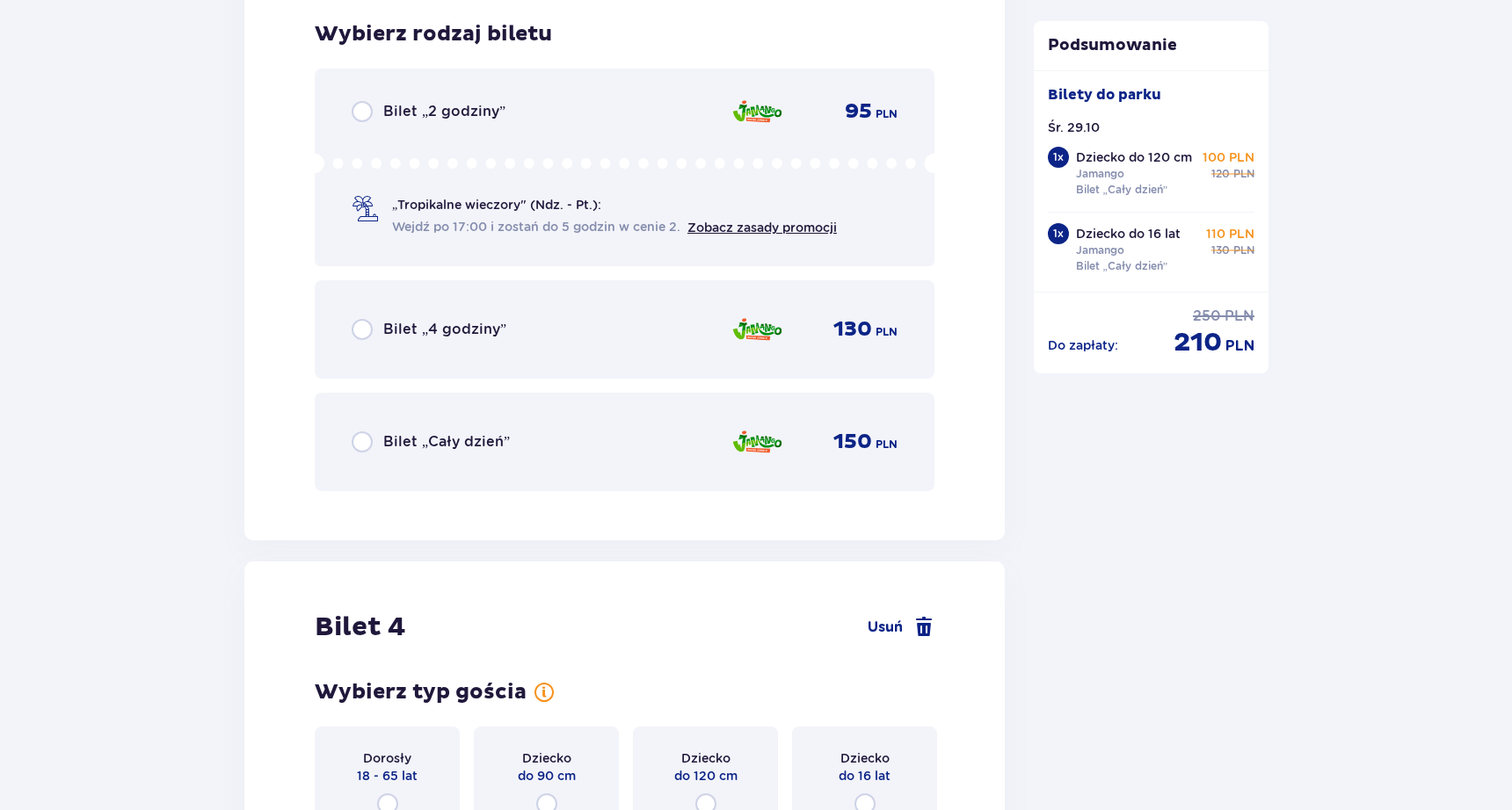
click at [368, 440] on input "radio" at bounding box center [362, 442] width 21 height 21
radio input "true"
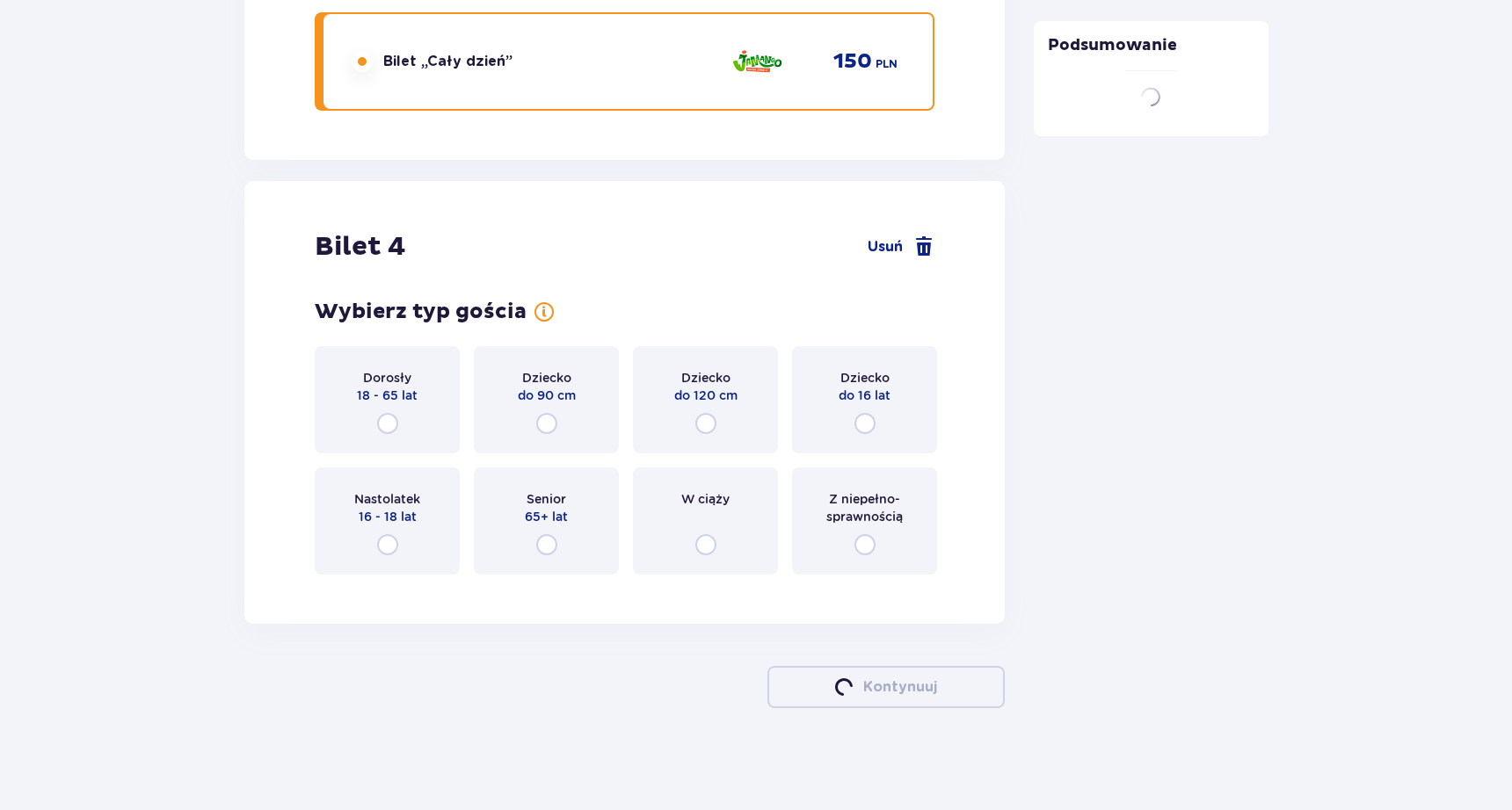
scroll to position [4441, 0]
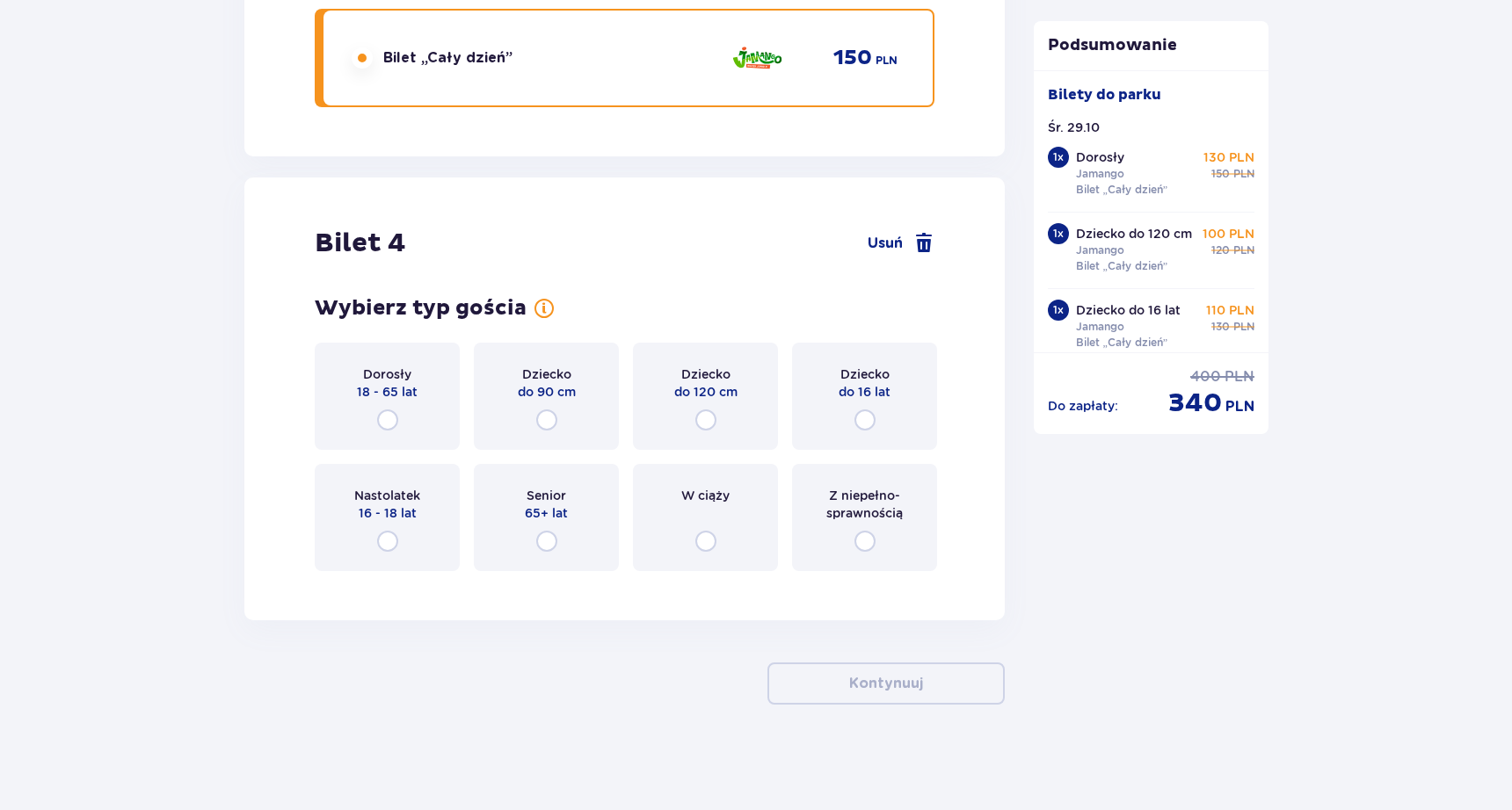
click at [389, 418] on input "radio" at bounding box center [387, 419] width 21 height 21
radio input "true"
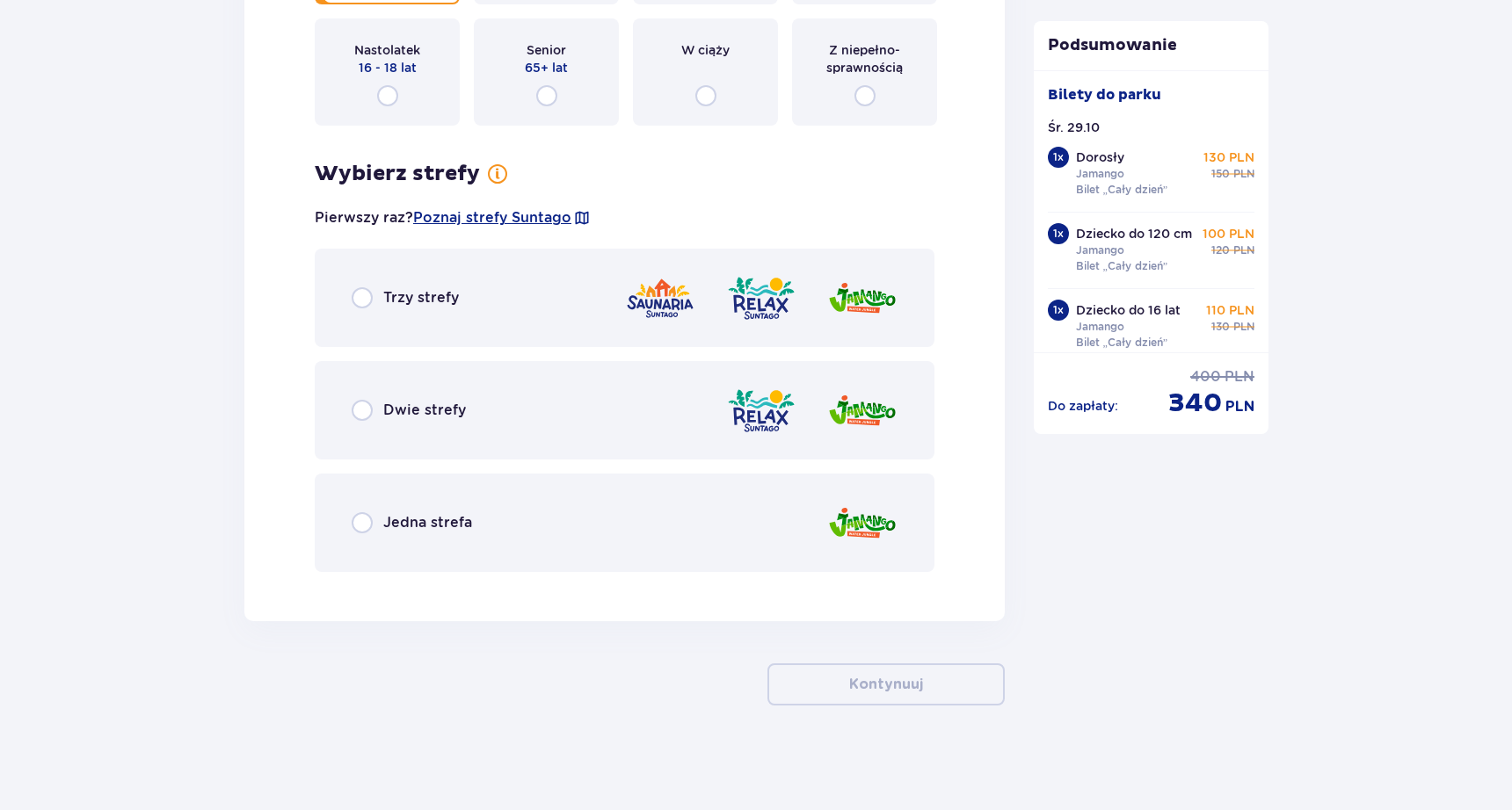
scroll to position [4887, 0]
click at [365, 526] on input "radio" at bounding box center [362, 522] width 21 height 21
radio input "true"
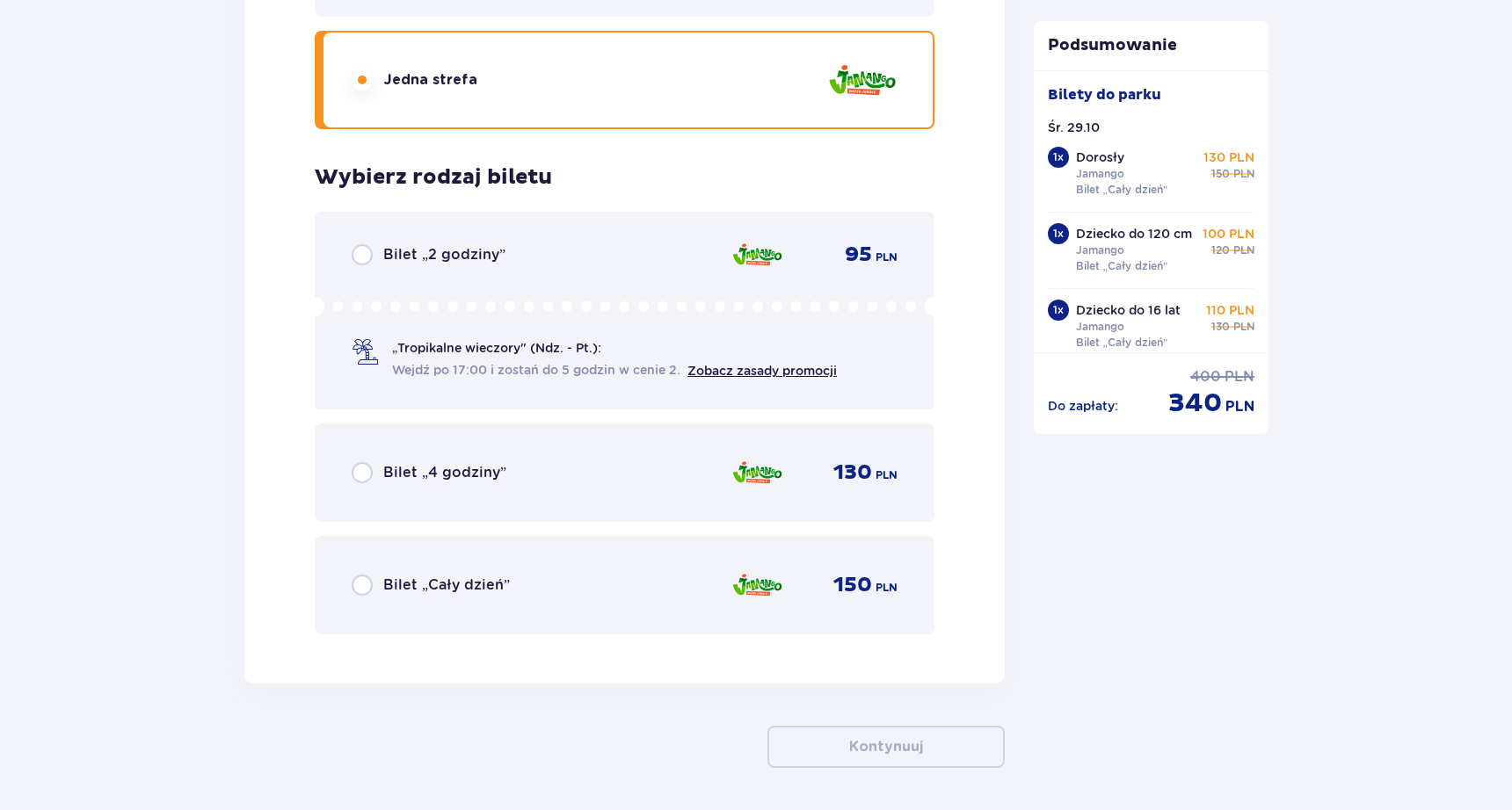
scroll to position [5393, 0]
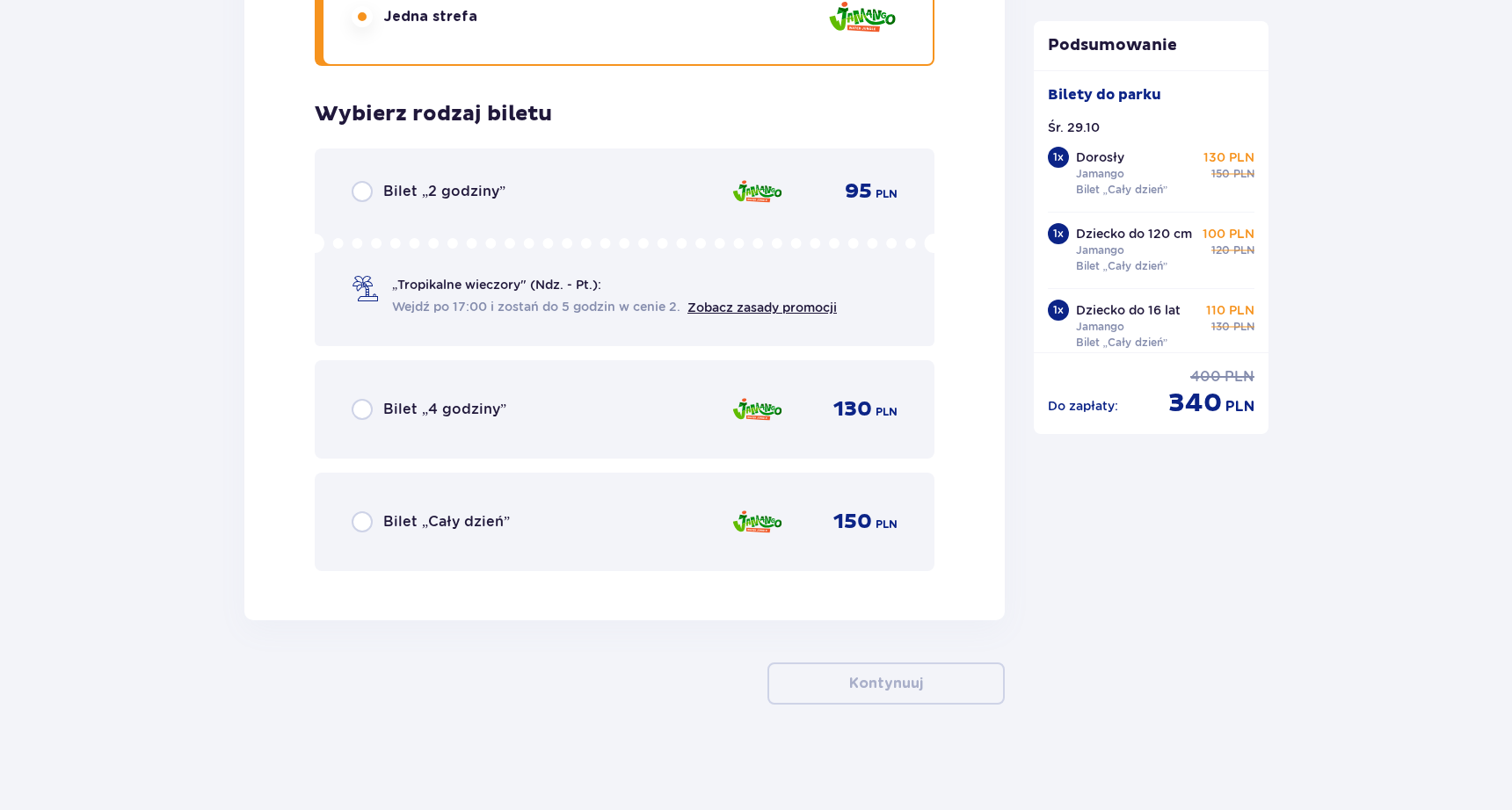
click at [371, 523] on input "radio" at bounding box center [362, 522] width 21 height 21
radio input "true"
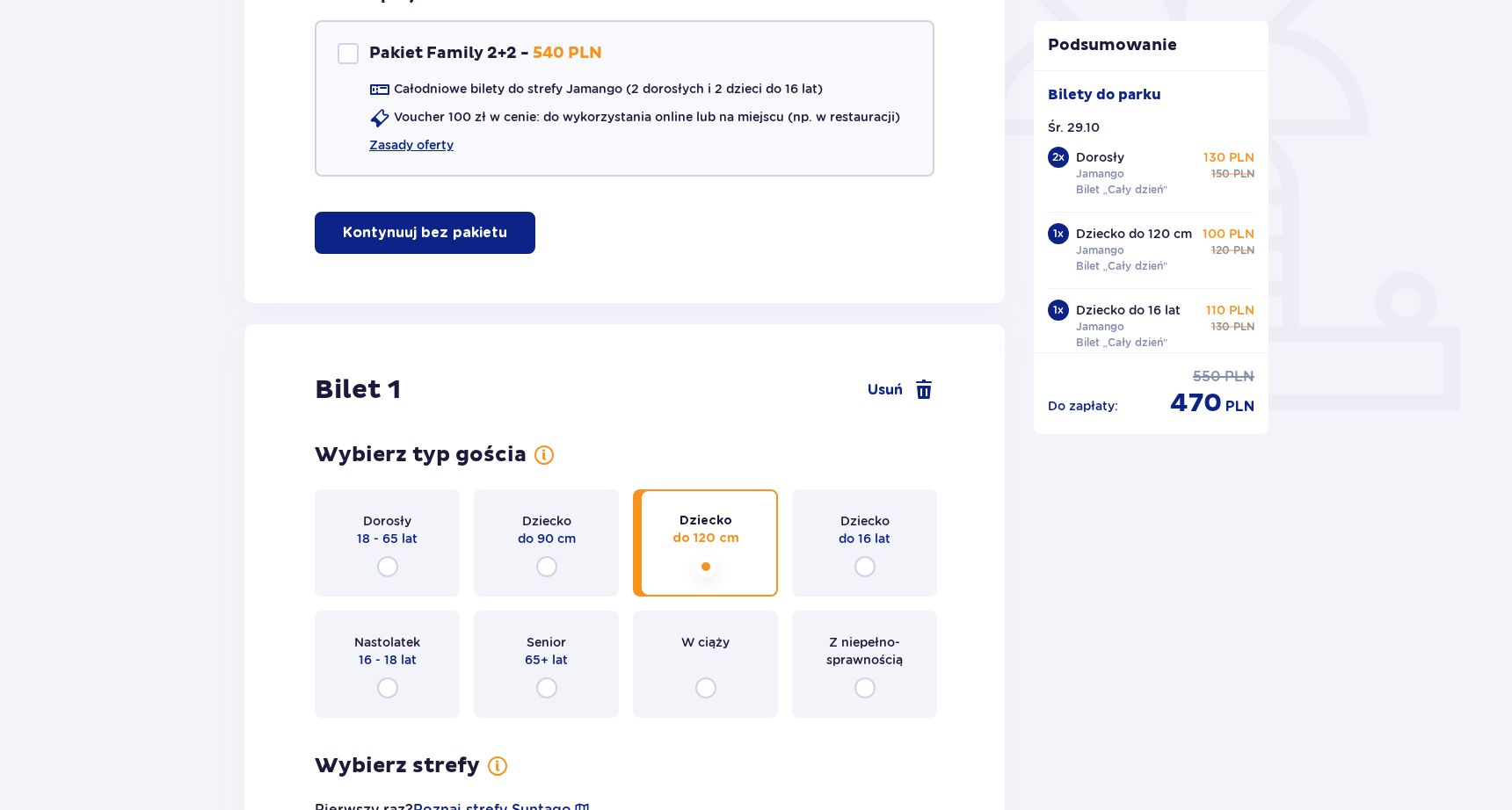
scroll to position [0, 0]
